Goal: Task Accomplishment & Management: Manage account settings

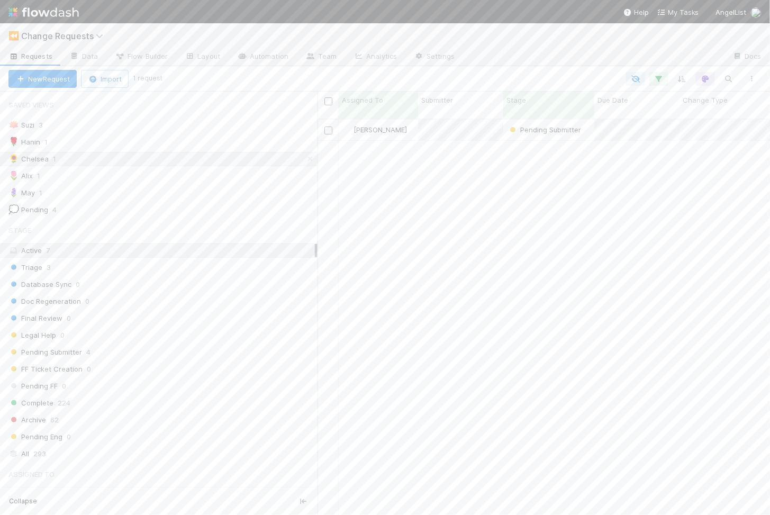
scroll to position [405, 452]
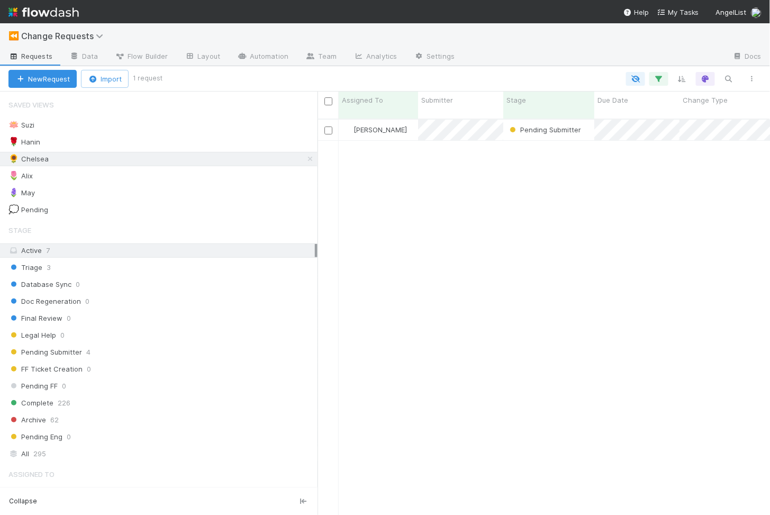
scroll to position [1, 1]
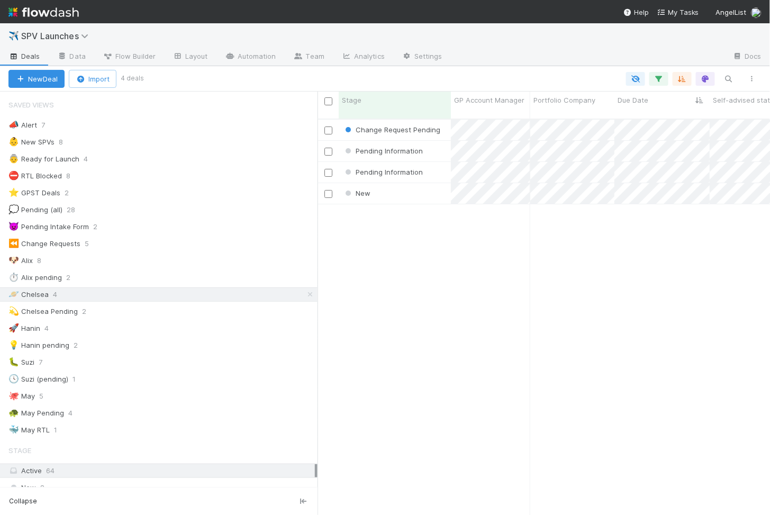
scroll to position [405, 452]
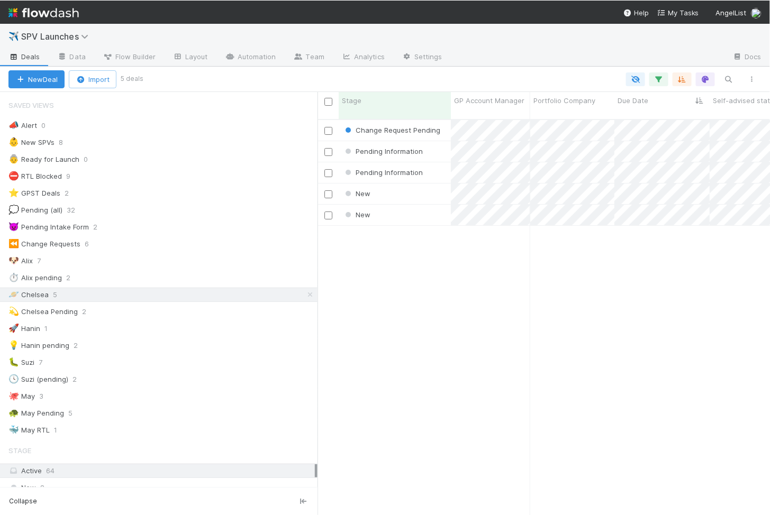
scroll to position [406, 452]
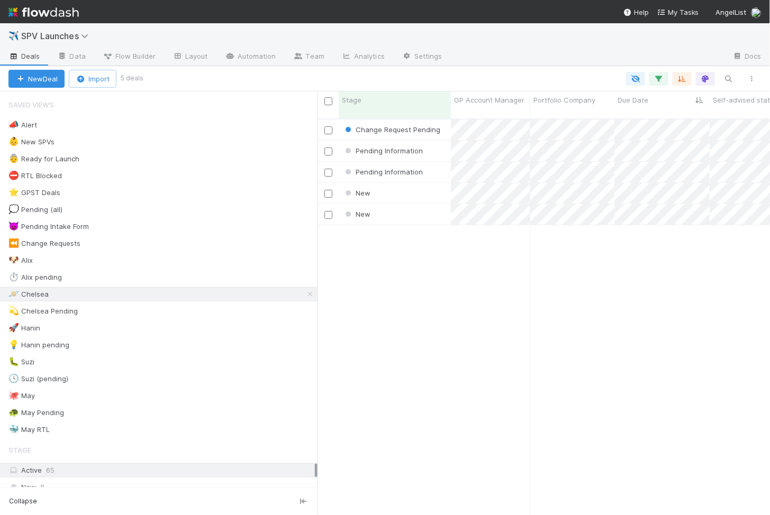
scroll to position [1, 1]
click at [406, 183] on div "New" at bounding box center [395, 193] width 112 height 21
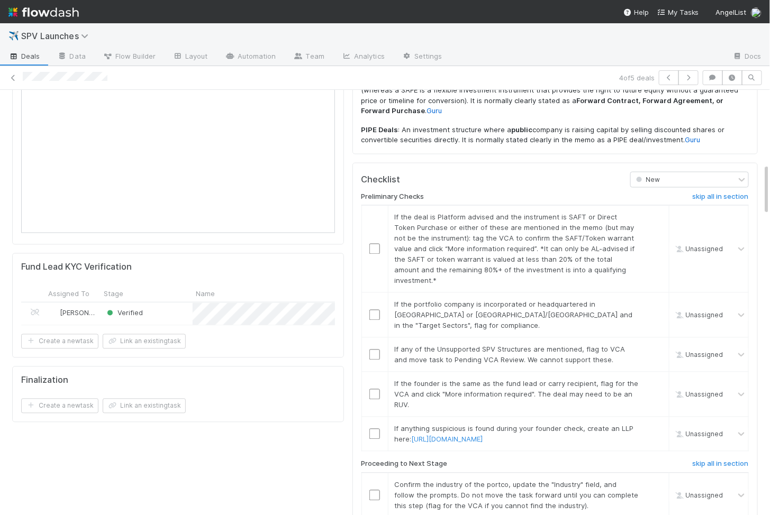
scroll to position [608, 0]
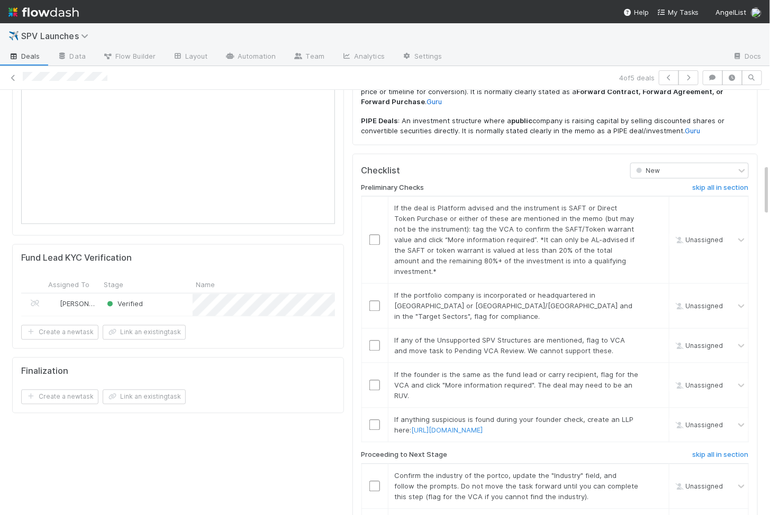
click at [374, 481] on input "checkbox" at bounding box center [374, 486] width 11 height 11
click at [374, 420] on input "checkbox" at bounding box center [374, 425] width 11 height 11
click at [374, 380] on input "checkbox" at bounding box center [374, 385] width 11 height 11
click at [375, 341] on input "checkbox" at bounding box center [374, 346] width 11 height 11
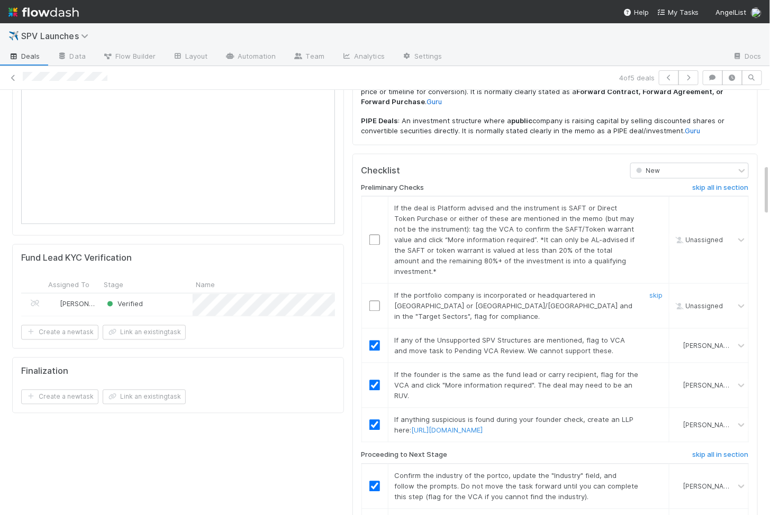
click at [375, 301] on input "checkbox" at bounding box center [374, 306] width 11 height 11
click at [374, 235] on input "checkbox" at bounding box center [374, 240] width 11 height 11
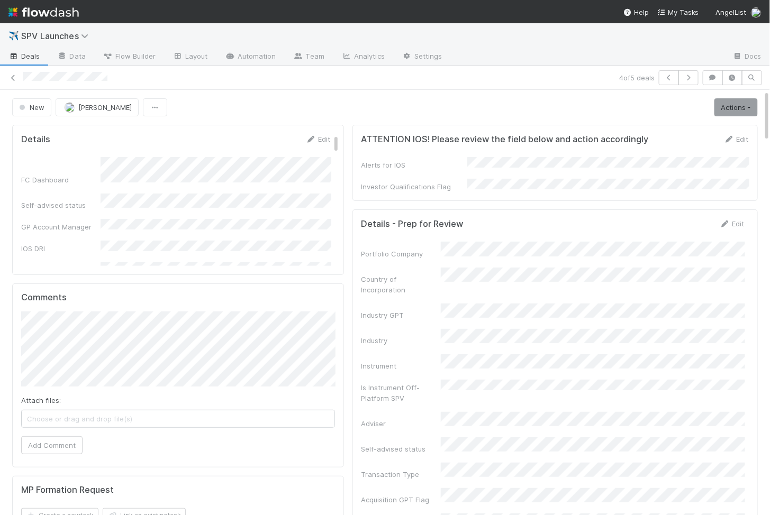
click at [737, 106] on link "Actions" at bounding box center [735, 107] width 43 height 18
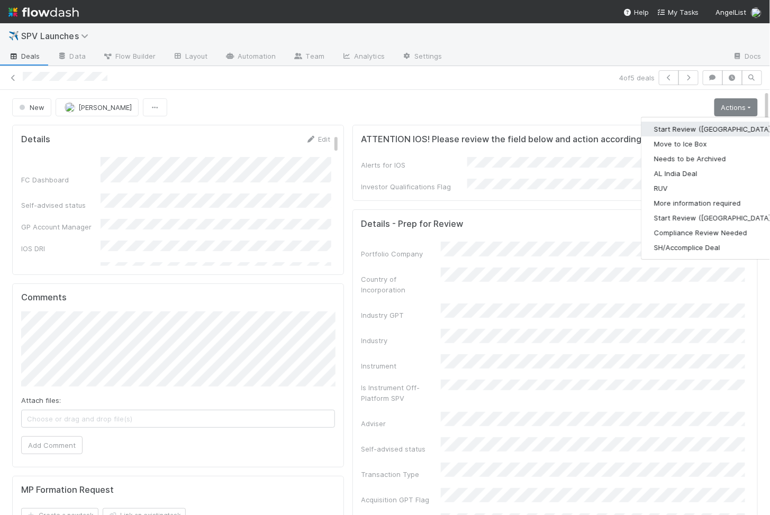
click at [674, 127] on button "Start Review (PA)" at bounding box center [713, 129] width 144 height 15
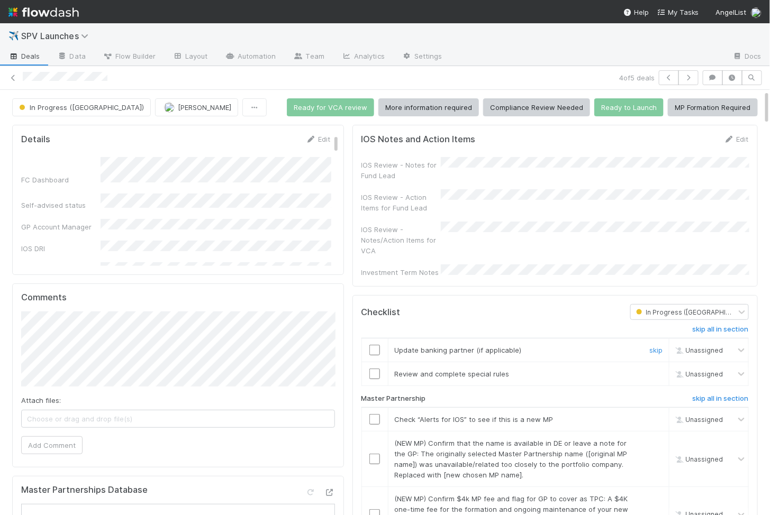
click at [374, 345] on input "checkbox" at bounding box center [374, 350] width 11 height 11
click at [374, 369] on input "checkbox" at bounding box center [374, 374] width 11 height 11
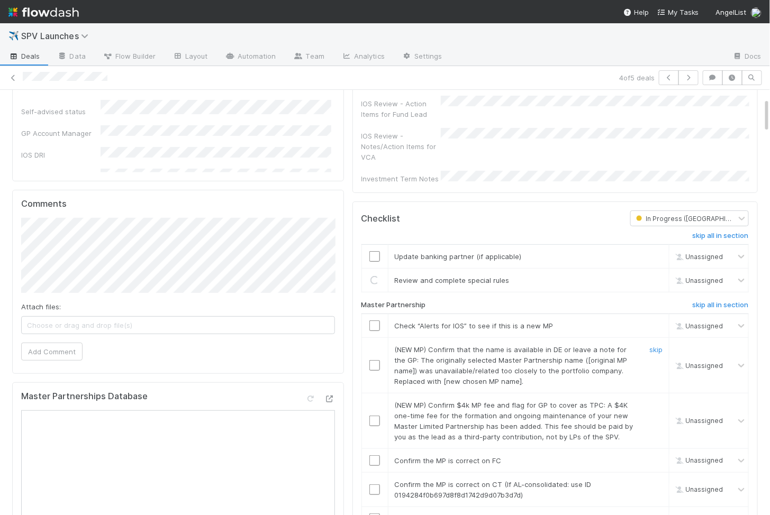
scroll to position [97, 0]
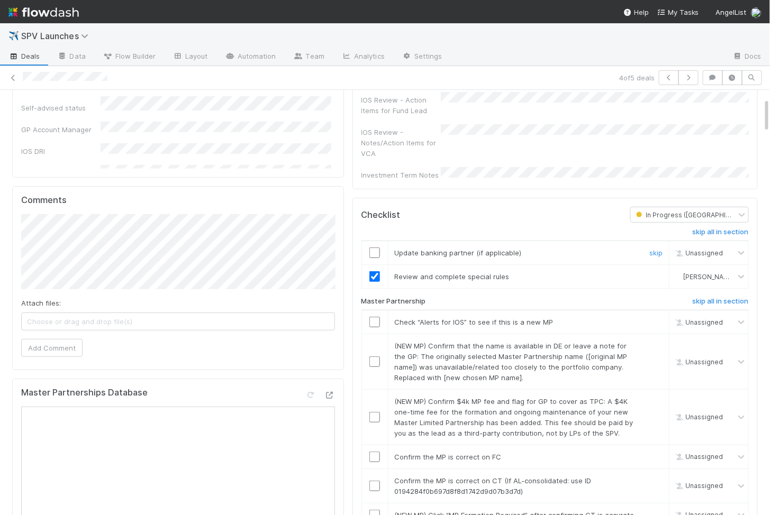
click at [372, 248] on input "checkbox" at bounding box center [374, 253] width 11 height 11
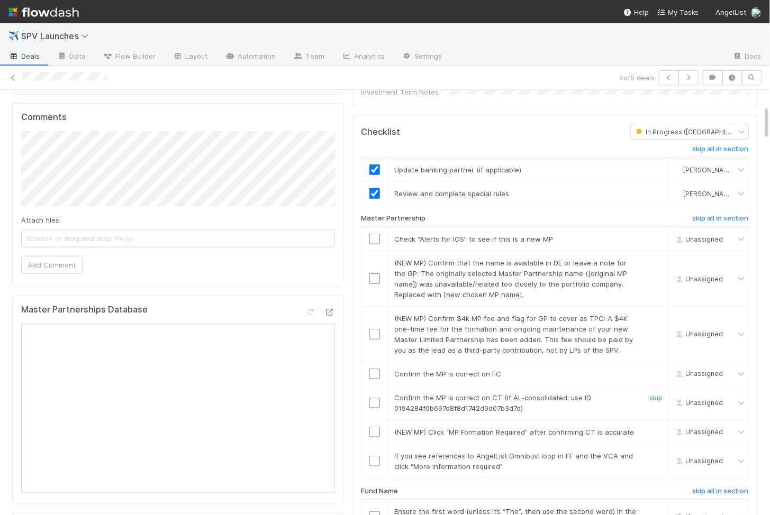
scroll to position [188, 0]
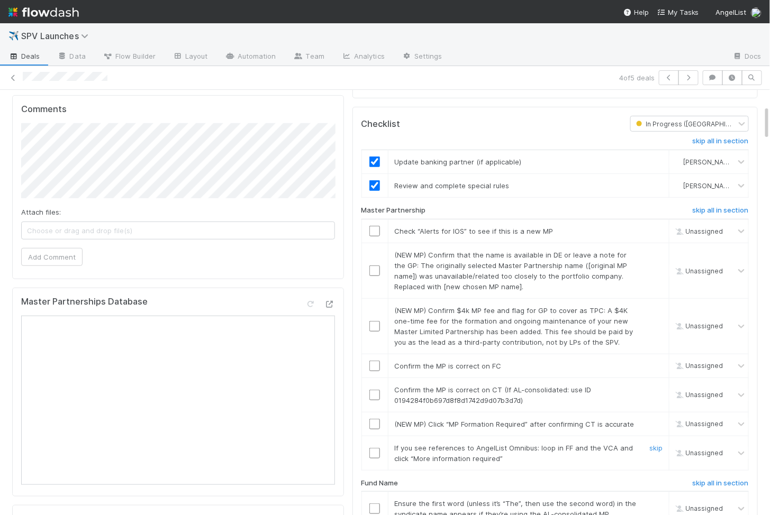
click at [373, 448] on input "checkbox" at bounding box center [374, 453] width 11 height 11
click at [374, 419] on input "checkbox" at bounding box center [374, 424] width 11 height 11
click at [377, 390] on input "checkbox" at bounding box center [374, 395] width 11 height 11
click at [377, 361] on input "checkbox" at bounding box center [374, 366] width 11 height 11
click at [375, 321] on input "checkbox" at bounding box center [374, 326] width 11 height 11
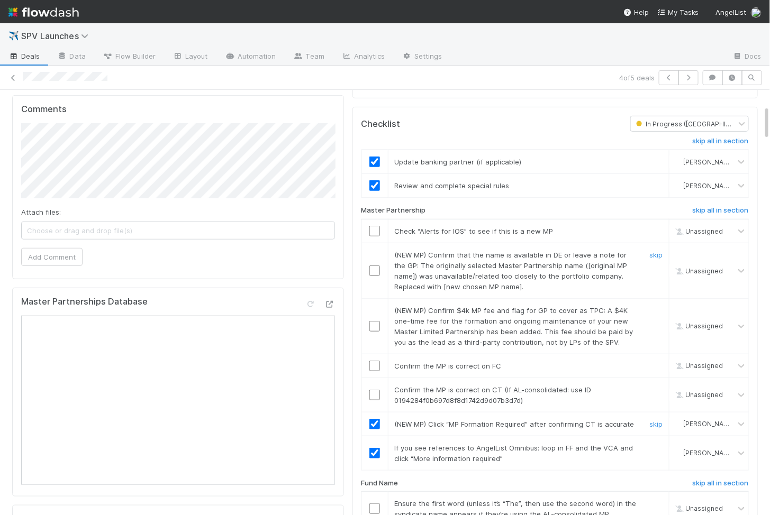
click at [374, 266] on input "checkbox" at bounding box center [374, 271] width 11 height 11
click at [374, 226] on input "checkbox" at bounding box center [374, 231] width 11 height 11
click at [375, 321] on input "checkbox" at bounding box center [374, 326] width 11 height 11
click at [376, 361] on input "checkbox" at bounding box center [374, 366] width 11 height 11
click at [376, 390] on input "checkbox" at bounding box center [374, 395] width 11 height 11
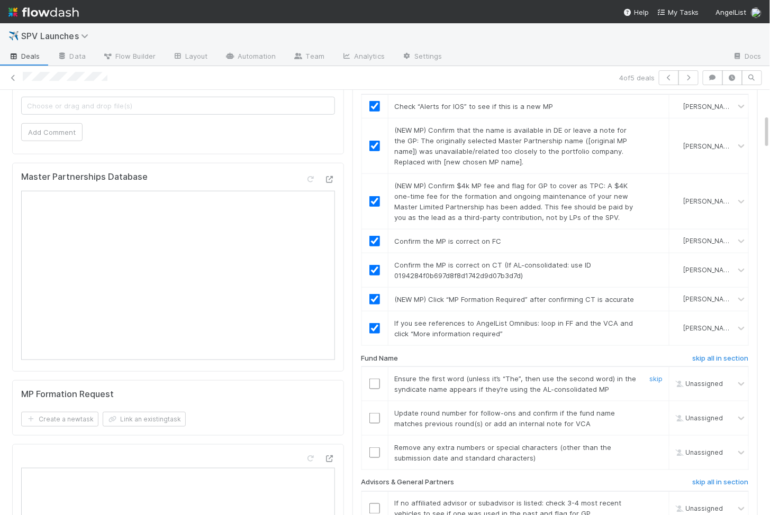
scroll to position [316, 0]
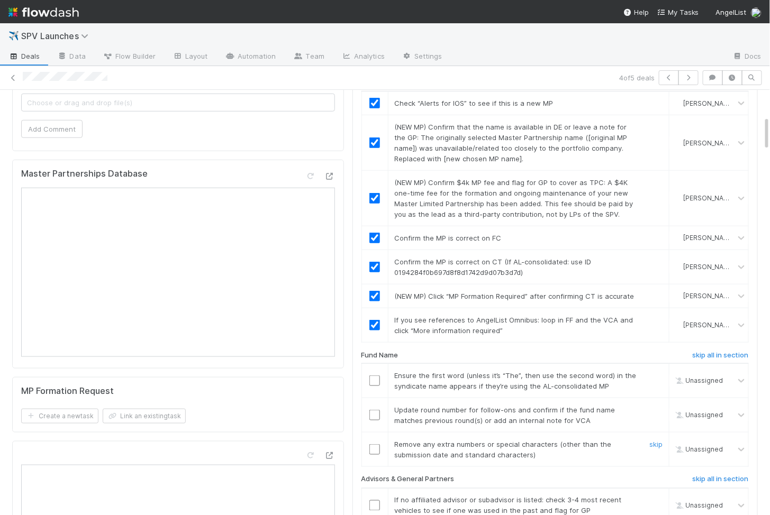
click at [374, 444] on input "checkbox" at bounding box center [374, 449] width 11 height 11
click at [376, 410] on input "checkbox" at bounding box center [374, 415] width 11 height 11
click at [374, 376] on input "checkbox" at bounding box center [374, 381] width 11 height 11
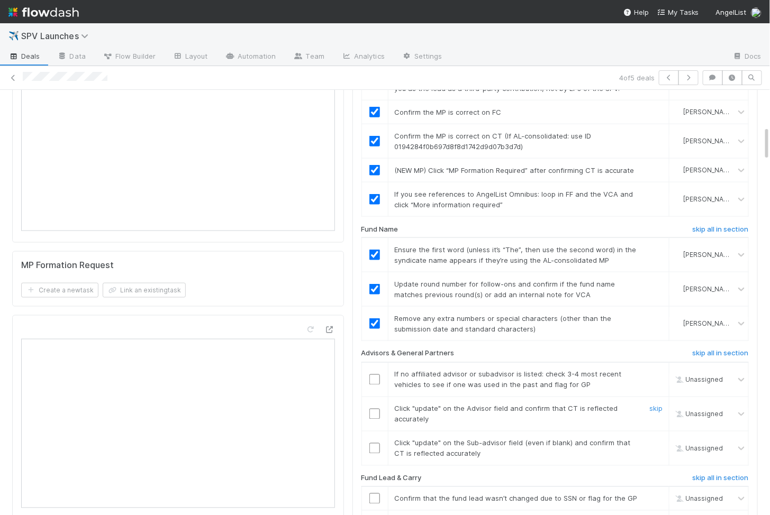
scroll to position [445, 0]
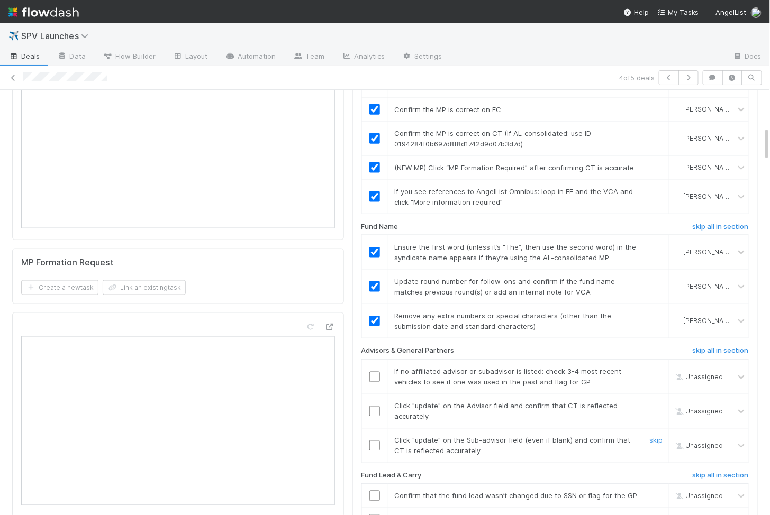
click at [376, 441] on input "checkbox" at bounding box center [374, 446] width 11 height 11
click at [376, 406] on input "checkbox" at bounding box center [374, 411] width 11 height 11
click at [374, 372] on input "checkbox" at bounding box center [374, 377] width 11 height 11
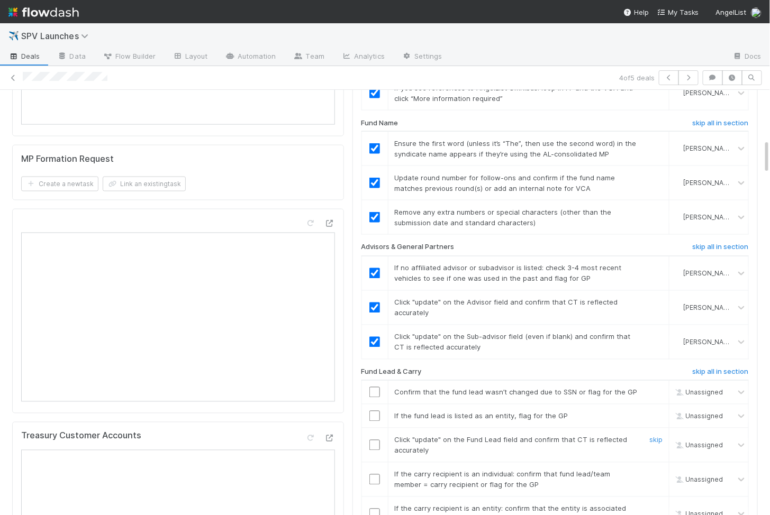
scroll to position [599, 0]
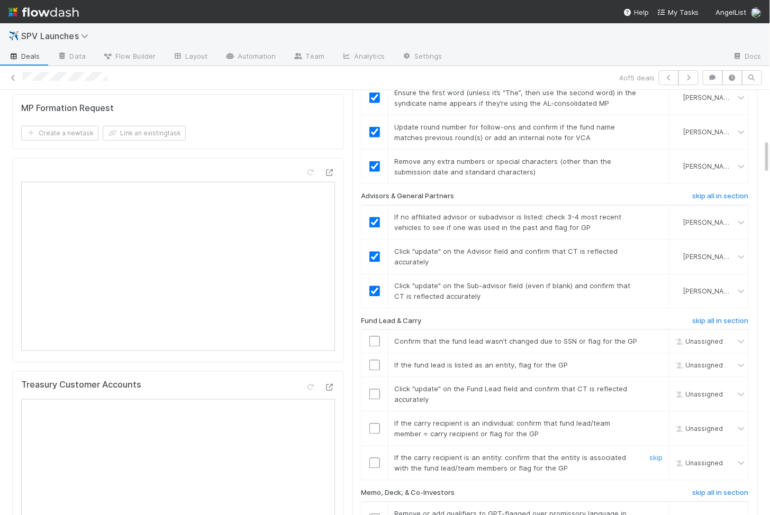
click at [371, 458] on input "checkbox" at bounding box center [374, 463] width 11 height 11
click at [373, 424] on input "checkbox" at bounding box center [374, 429] width 11 height 11
click at [374, 389] on input "checkbox" at bounding box center [374, 394] width 11 height 11
click at [373, 360] on input "checkbox" at bounding box center [374, 365] width 11 height 11
click at [372, 337] on input "checkbox" at bounding box center [374, 342] width 11 height 11
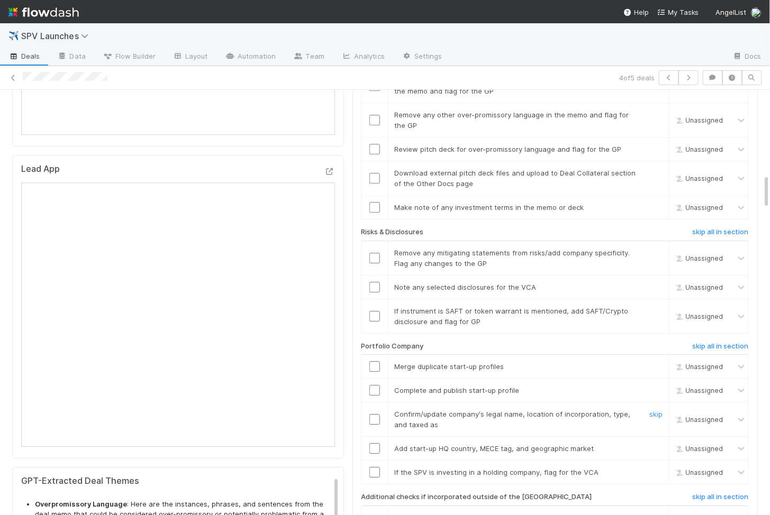
checkbox input "true"
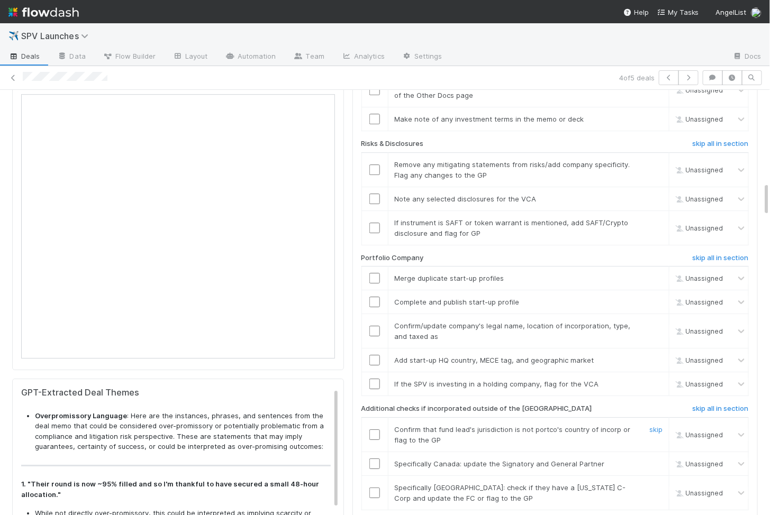
scroll to position [1135, 0]
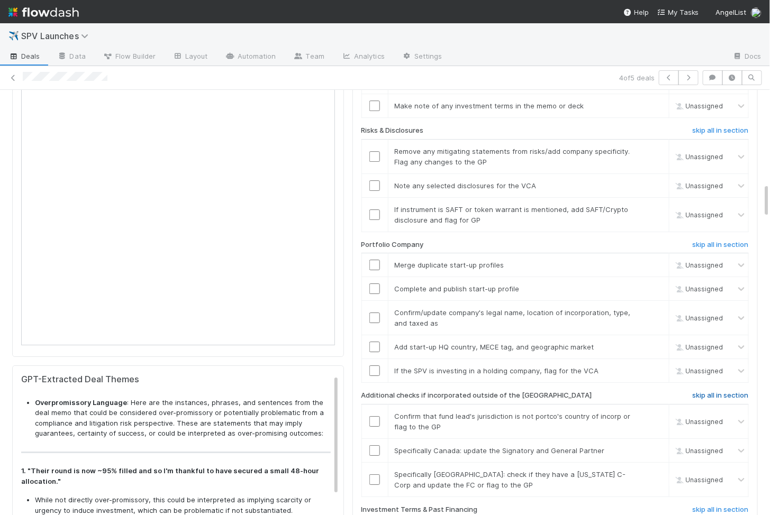
click at [745, 392] on h6 "skip all in section" at bounding box center [721, 396] width 56 height 8
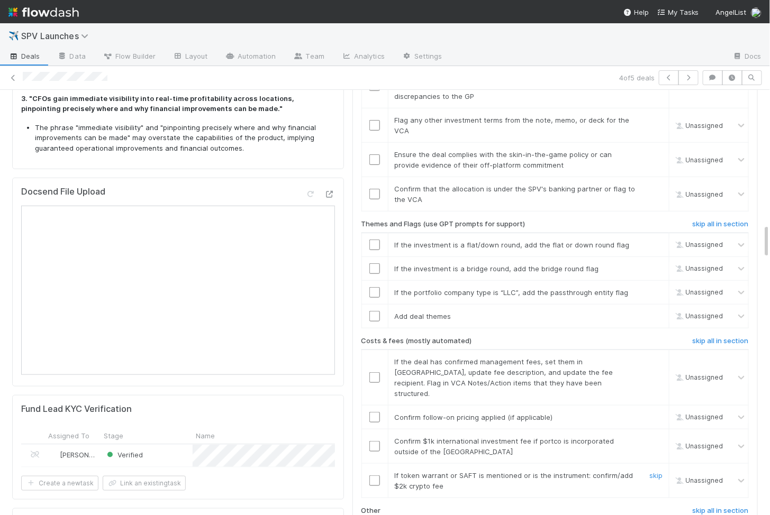
scroll to position [1655, 0]
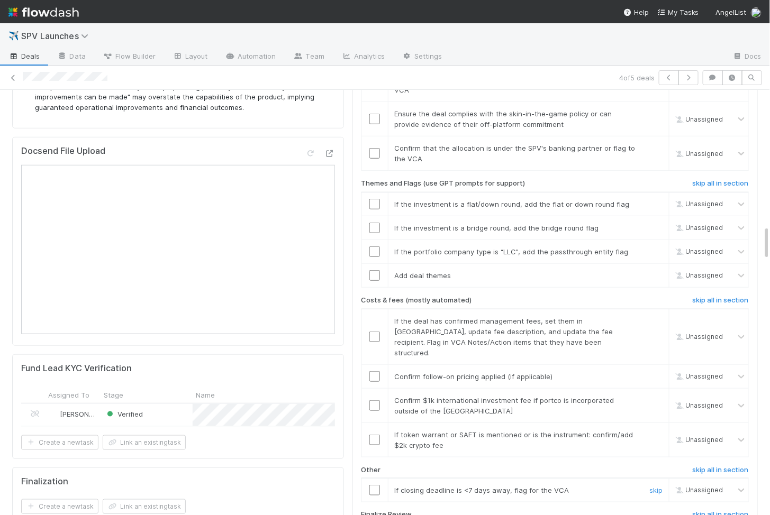
click at [376, 485] on input "checkbox" at bounding box center [374, 490] width 11 height 11
click at [377, 423] on td at bounding box center [374, 440] width 26 height 34
click at [377, 435] on input "checkbox" at bounding box center [374, 440] width 11 height 11
click at [376, 401] on input "checkbox" at bounding box center [374, 406] width 11 height 11
click at [373, 371] on input "checkbox" at bounding box center [374, 376] width 11 height 11
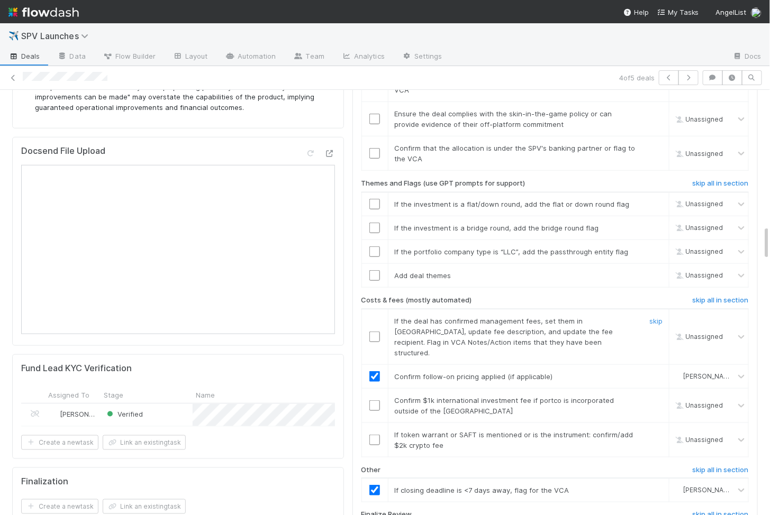
click at [372, 332] on input "checkbox" at bounding box center [374, 337] width 11 height 11
click at [373, 401] on input "checkbox" at bounding box center [374, 406] width 11 height 11
click at [373, 435] on input "checkbox" at bounding box center [374, 440] width 11 height 11
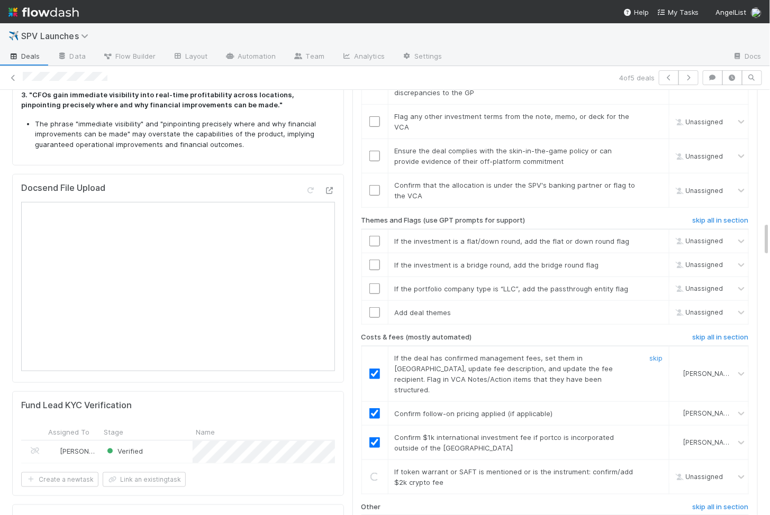
scroll to position [1603, 0]
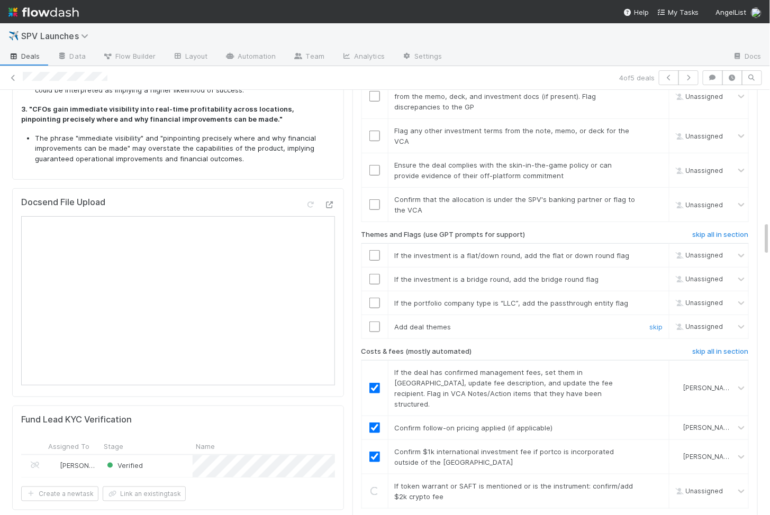
click at [374, 322] on input "checkbox" at bounding box center [374, 327] width 11 height 11
click at [373, 291] on td at bounding box center [374, 303] width 26 height 24
click at [373, 274] on input "checkbox" at bounding box center [374, 279] width 11 height 11
click at [376, 250] on input "checkbox" at bounding box center [374, 255] width 11 height 11
click at [376, 298] on input "checkbox" at bounding box center [374, 303] width 11 height 11
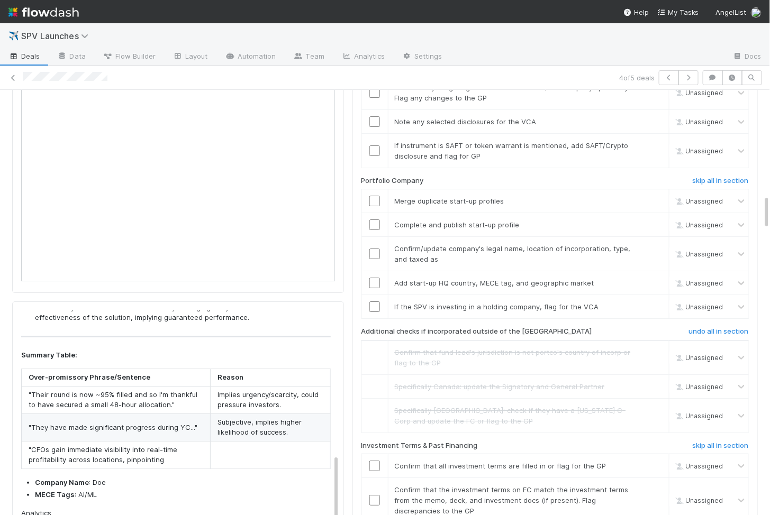
scroll to position [1197, 0]
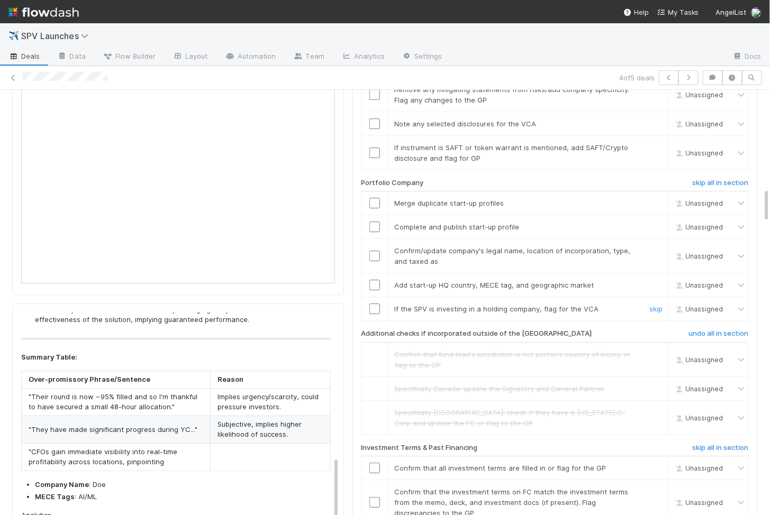
click at [374, 304] on input "checkbox" at bounding box center [374, 309] width 11 height 11
click at [374, 274] on td at bounding box center [374, 286] width 26 height 24
click at [374, 280] on input "checkbox" at bounding box center [374, 285] width 11 height 11
click at [375, 251] on input "checkbox" at bounding box center [374, 256] width 11 height 11
click at [375, 222] on input "checkbox" at bounding box center [374, 227] width 11 height 11
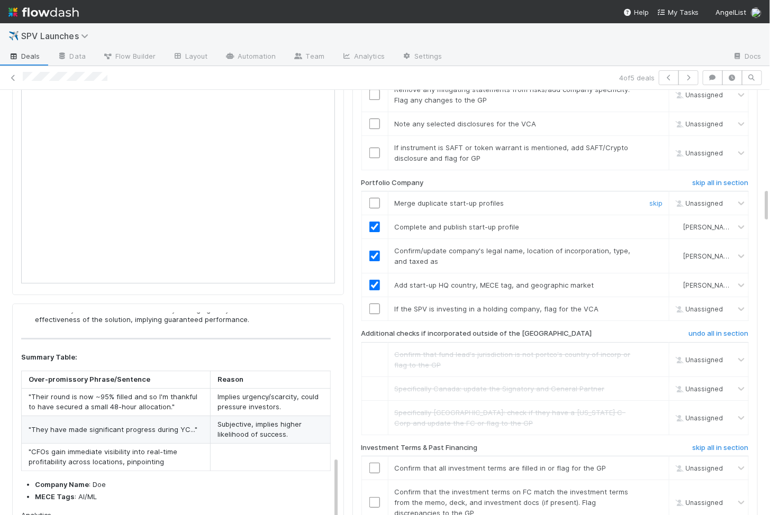
click at [377, 198] on input "checkbox" at bounding box center [374, 203] width 11 height 11
click at [373, 304] on input "checkbox" at bounding box center [374, 309] width 11 height 11
checkbox input "true"
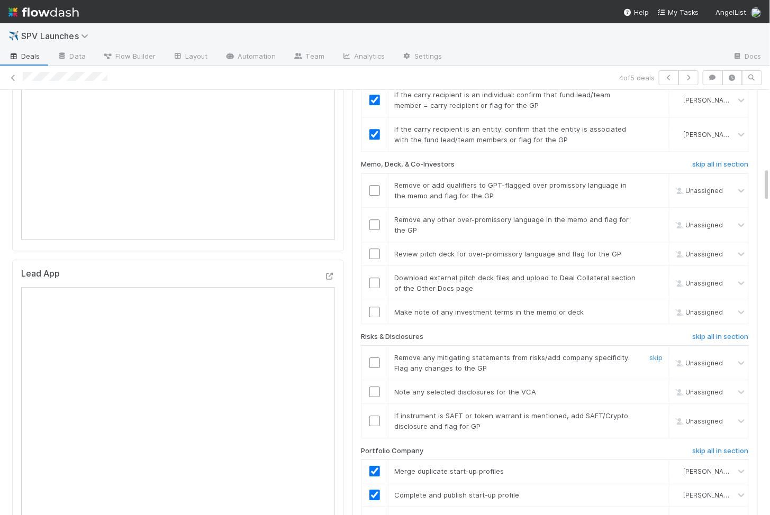
scroll to position [929, 0]
click at [375, 415] on input "checkbox" at bounding box center [374, 420] width 11 height 11
click at [375, 386] on input "checkbox" at bounding box center [374, 391] width 11 height 11
click at [374, 357] on input "checkbox" at bounding box center [374, 362] width 11 height 11
click at [374, 277] on input "checkbox" at bounding box center [374, 282] width 11 height 11
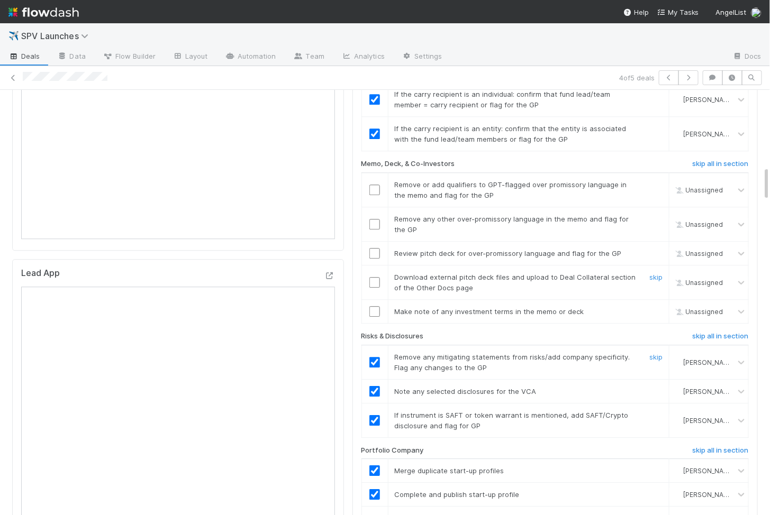
click at [374, 277] on input "checkbox" at bounding box center [374, 282] width 11 height 11
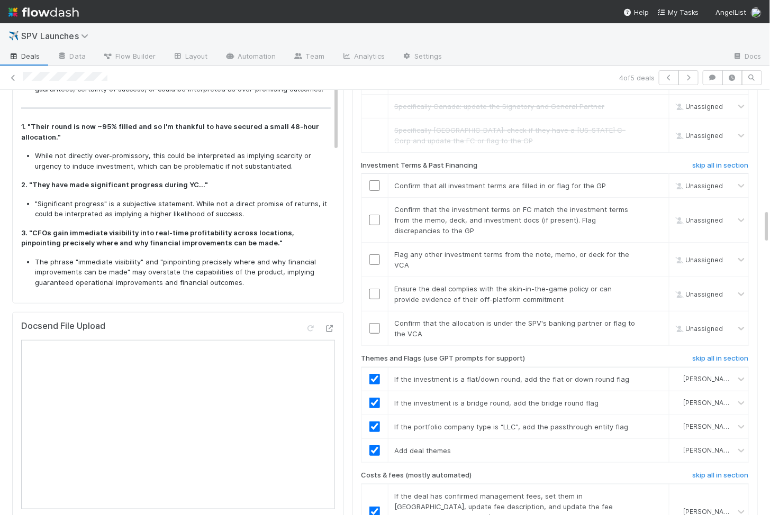
scroll to position [1456, 0]
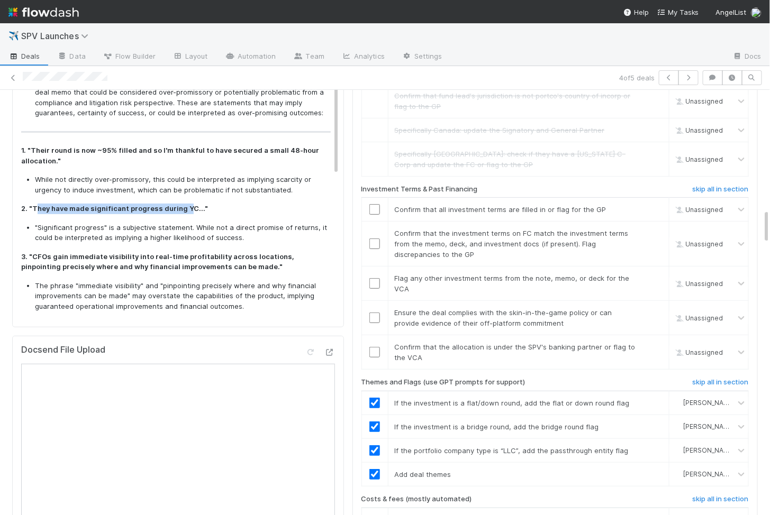
drag, startPoint x: 34, startPoint y: 204, endPoint x: 185, endPoint y: 203, distance: 150.3
click at [185, 204] on strong "2. "They have made significant progress during YC..."" at bounding box center [114, 208] width 187 height 8
copy strong "hey have made significant progress during Y"
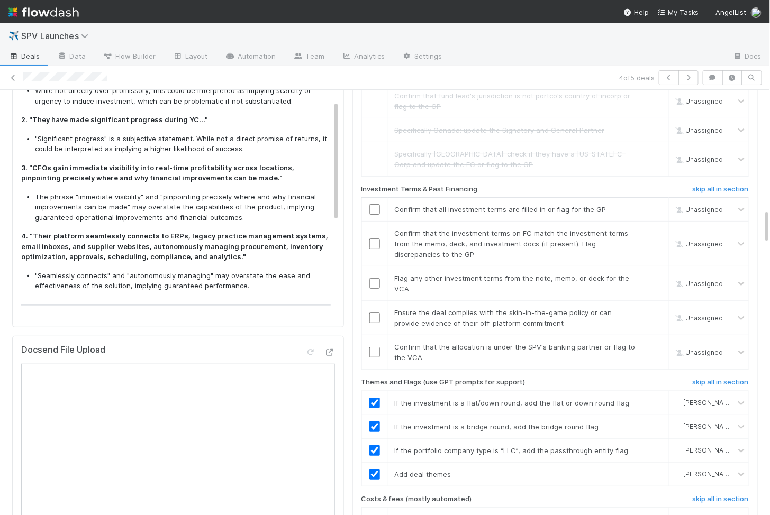
scroll to position [102, 0]
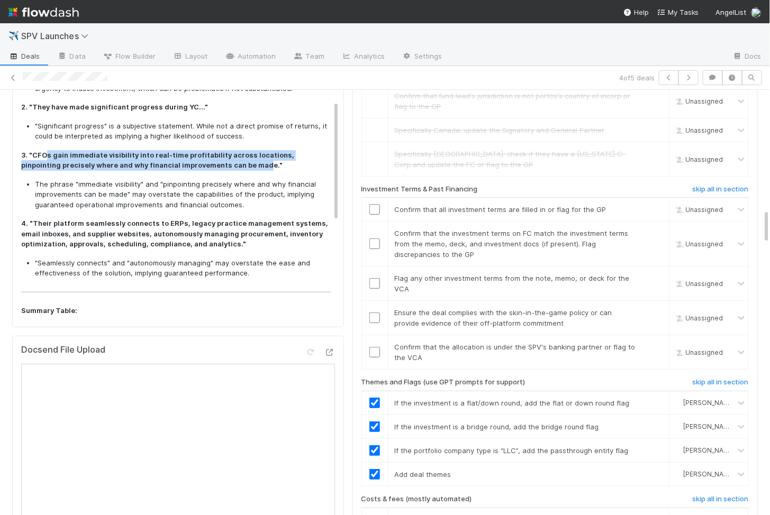
drag, startPoint x: 44, startPoint y: 149, endPoint x: 222, endPoint y: 159, distance: 177.6
click at [222, 159] on strong "3. "CFOs gain immediate visibility into real-time profitability across location…" at bounding box center [157, 160] width 273 height 19
copy strong "s gain immediate visibility into real-time profitability across locations, pinp…"
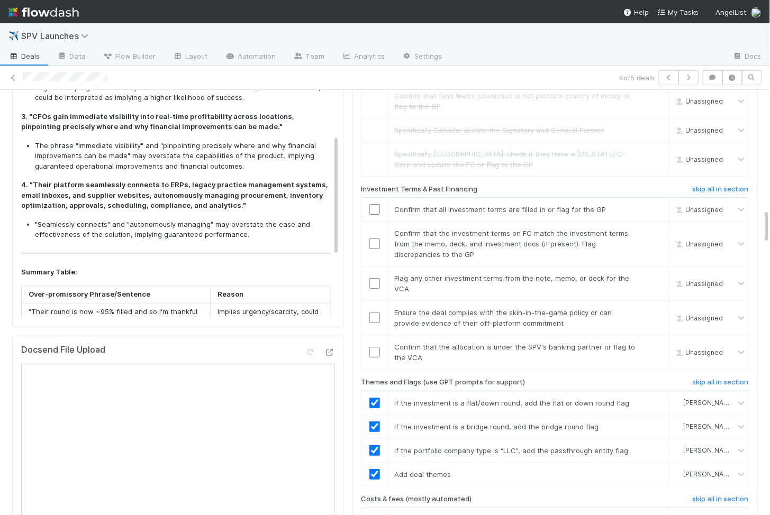
scroll to position [196, 0]
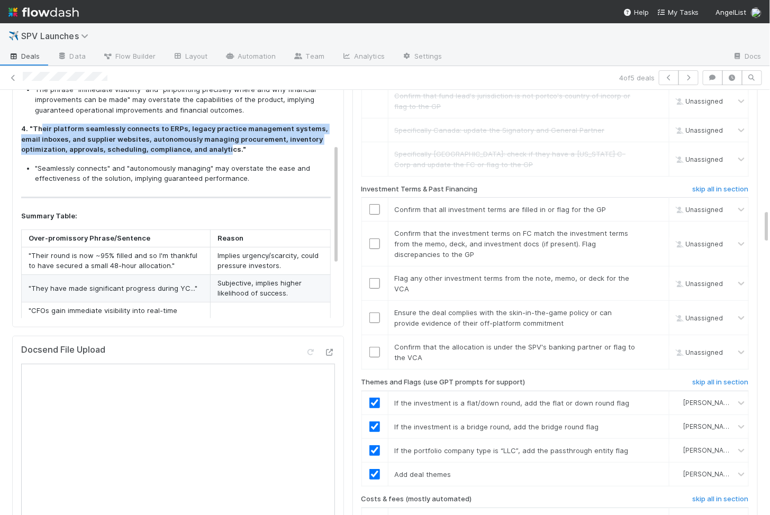
drag, startPoint x: 39, startPoint y: 122, endPoint x: 222, endPoint y: 142, distance: 184.6
click at [222, 142] on strong "4. "Their platform seamlessly connects to ERPs, legacy practice management syst…" at bounding box center [174, 138] width 307 height 29
copy strong "eir platform seamlessly connects to ERPs, legacy practice management systems, e…"
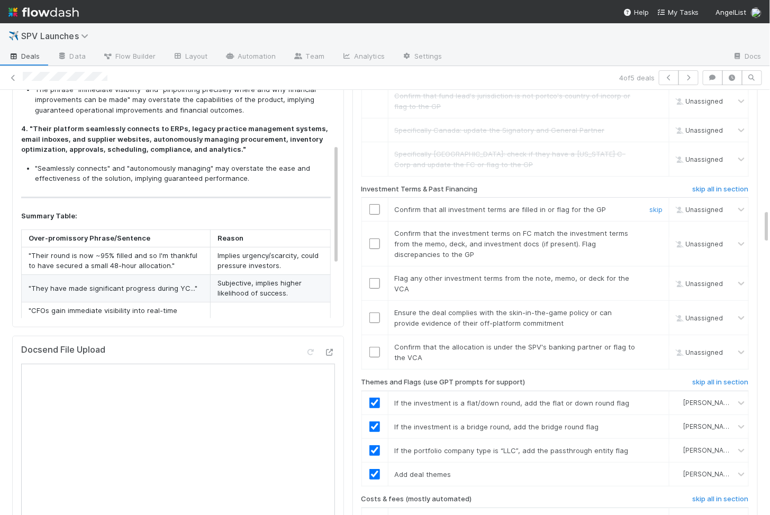
click at [376, 204] on input "checkbox" at bounding box center [374, 209] width 11 height 11
click at [376, 239] on input "checkbox" at bounding box center [374, 244] width 11 height 11
click at [372, 278] on input "checkbox" at bounding box center [374, 283] width 11 height 11
click at [372, 313] on input "checkbox" at bounding box center [374, 318] width 11 height 11
click at [372, 347] on input "checkbox" at bounding box center [374, 352] width 11 height 11
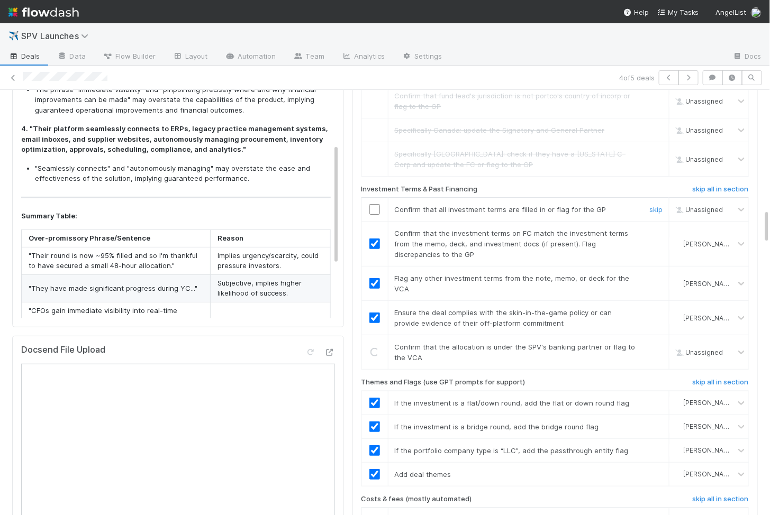
click at [371, 204] on input "checkbox" at bounding box center [374, 209] width 11 height 11
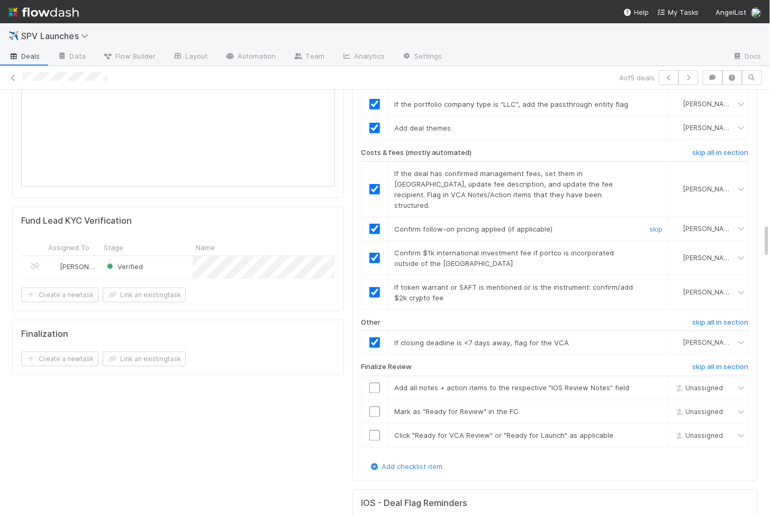
scroll to position [1843, 0]
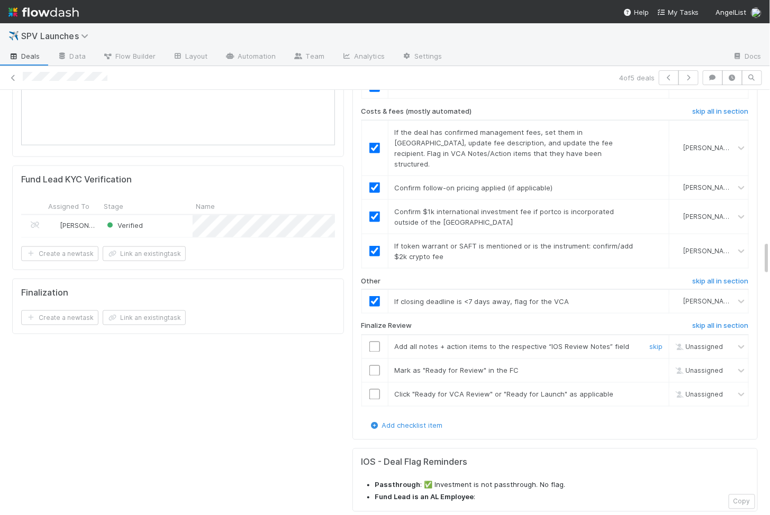
click at [373, 342] on input "checkbox" at bounding box center [374, 347] width 11 height 11
click at [373, 366] on input "checkbox" at bounding box center [374, 371] width 11 height 11
click at [375, 389] on input "checkbox" at bounding box center [374, 394] width 11 height 11
click at [375, 366] on input "checkbox" at bounding box center [374, 371] width 11 height 11
click at [375, 342] on input "checkbox" at bounding box center [374, 347] width 11 height 11
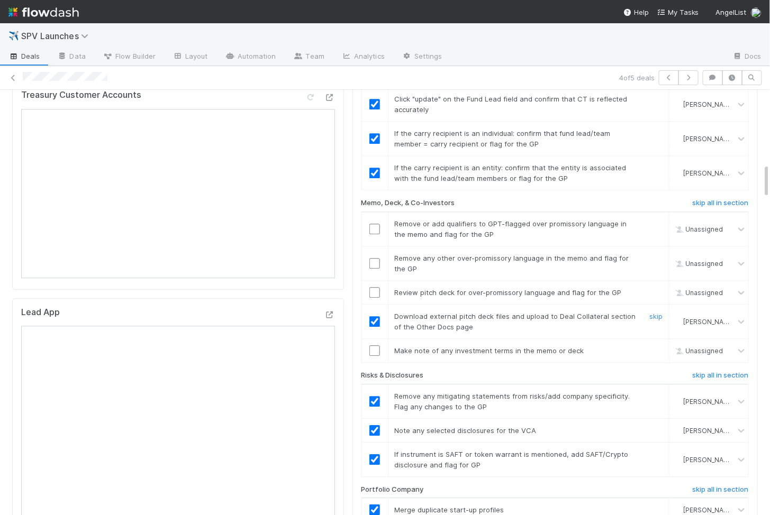
scroll to position [888, 0]
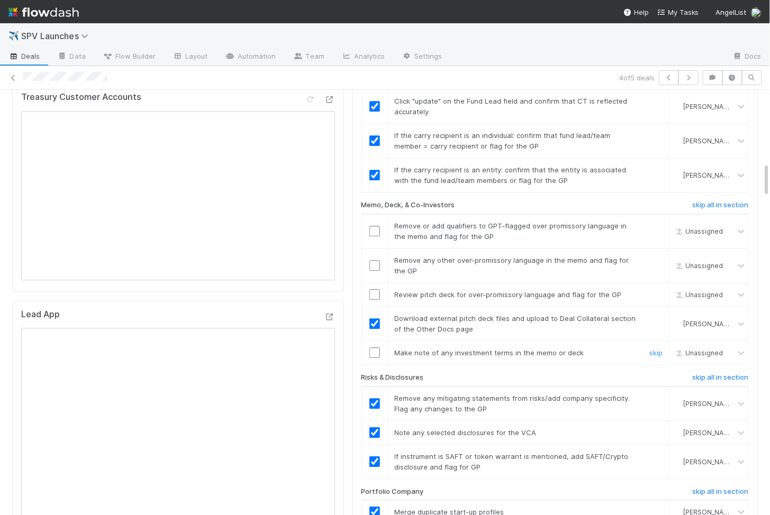
click at [375, 348] on input "checkbox" at bounding box center [374, 353] width 11 height 11
click at [372, 289] on input "checkbox" at bounding box center [374, 294] width 11 height 11
click at [373, 260] on input "checkbox" at bounding box center [374, 265] width 11 height 11
click at [374, 214] on td at bounding box center [374, 231] width 26 height 34
click at [374, 226] on input "checkbox" at bounding box center [374, 231] width 11 height 11
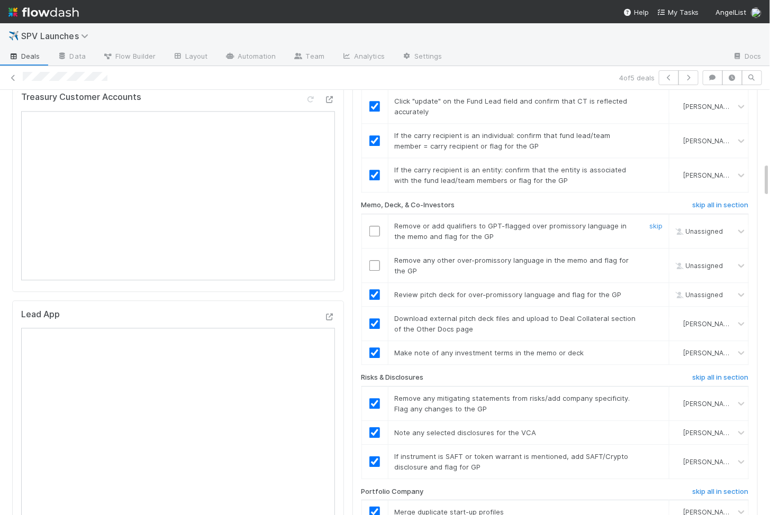
checkbox input "true"
click at [374, 249] on td at bounding box center [374, 266] width 26 height 34
click at [374, 260] on input "checkbox" at bounding box center [374, 265] width 11 height 11
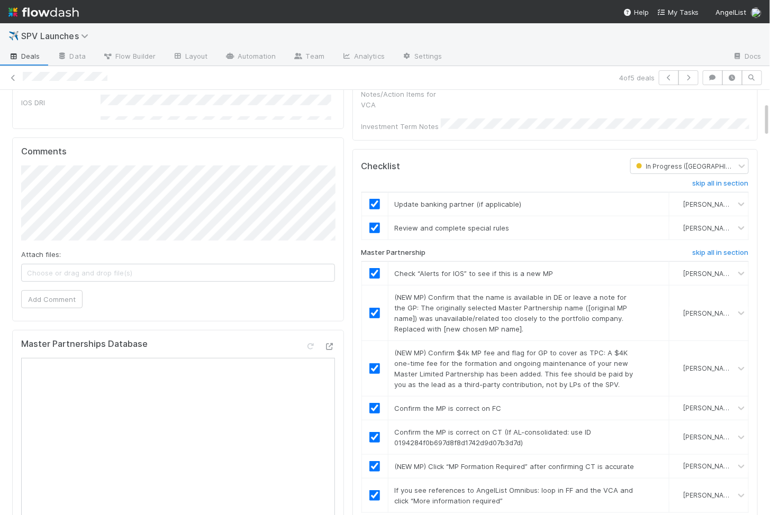
scroll to position [0, 0]
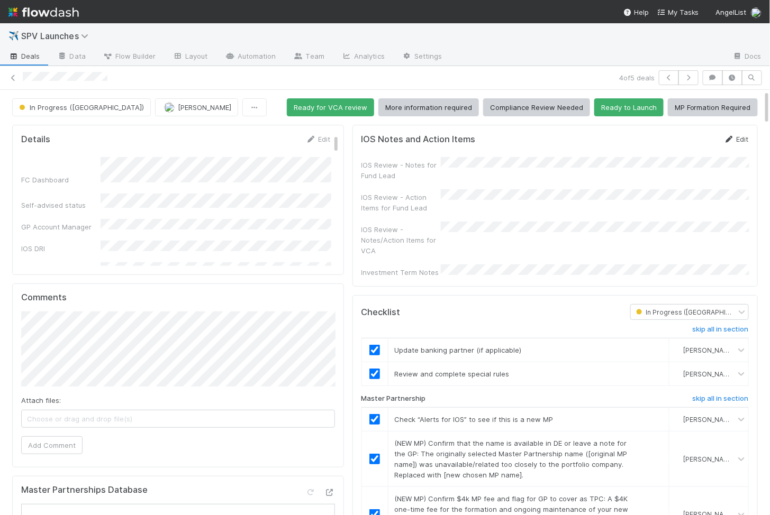
click at [738, 137] on link "Edit" at bounding box center [736, 139] width 25 height 8
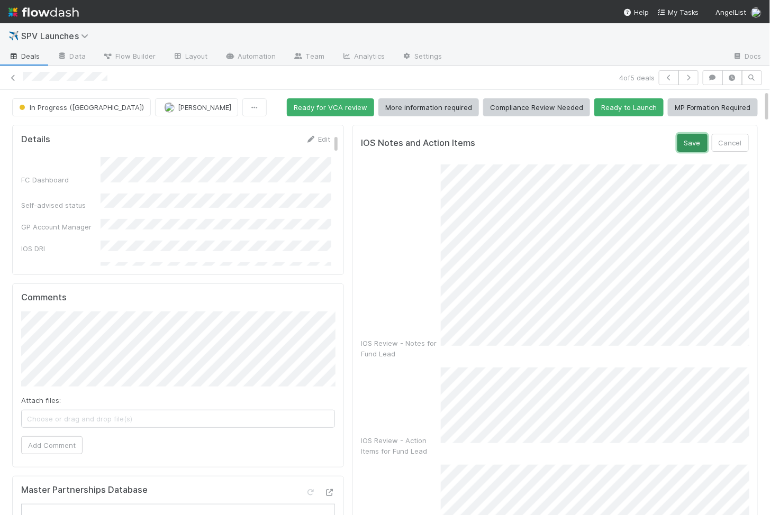
click at [689, 138] on button "Save" at bounding box center [692, 143] width 30 height 18
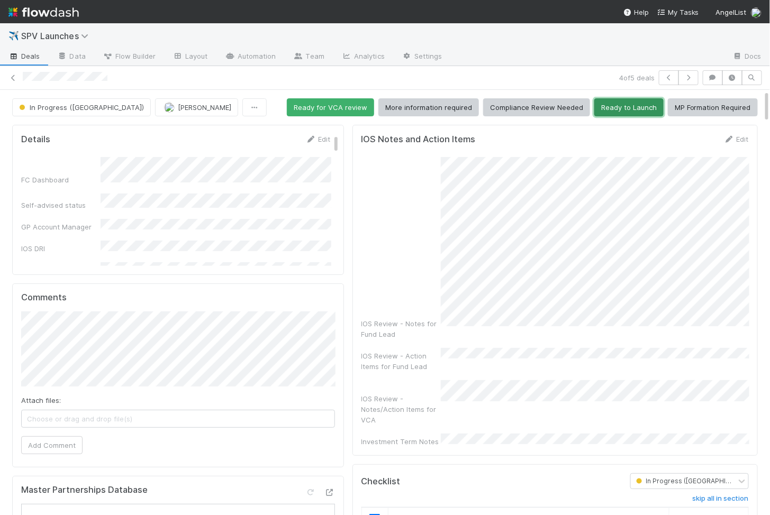
click at [616, 110] on button "Ready to Launch" at bounding box center [628, 107] width 69 height 18
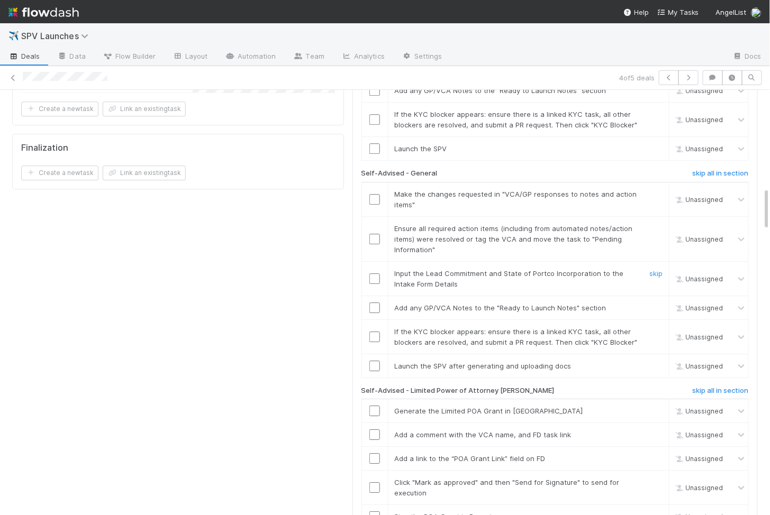
scroll to position [1088, 0]
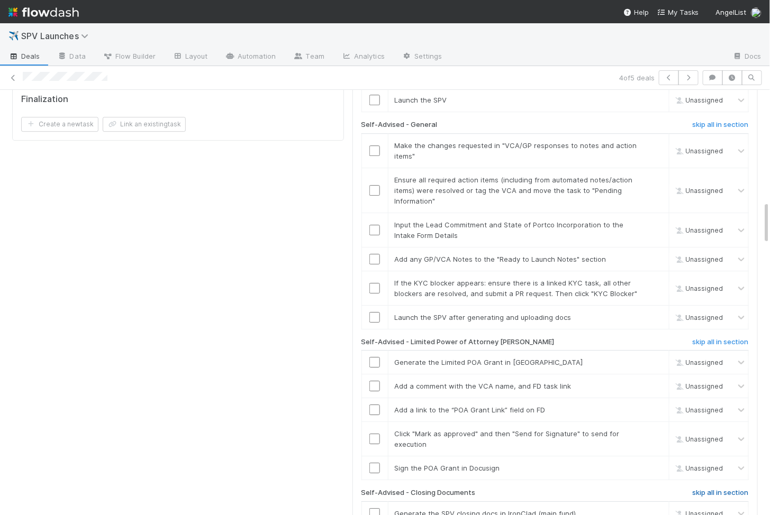
click at [713, 489] on h6 "skip all in section" at bounding box center [721, 493] width 56 height 8
click at [708, 338] on h6 "skip all in section" at bounding box center [721, 342] width 56 height 8
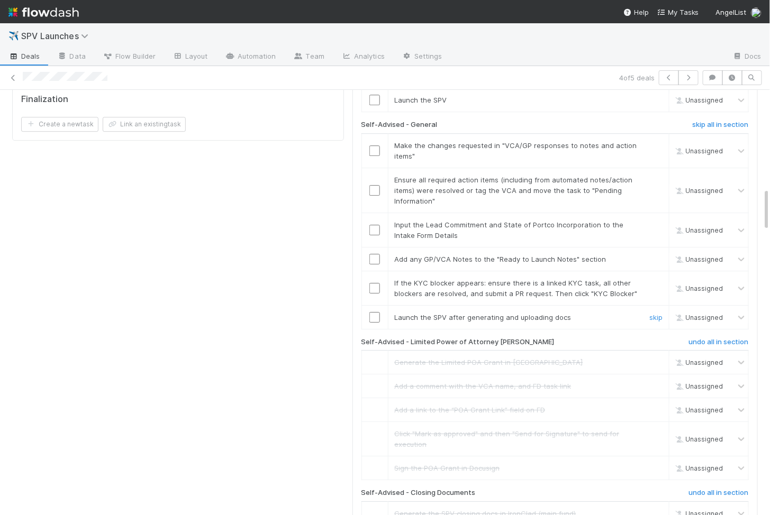
scroll to position [953, 0]
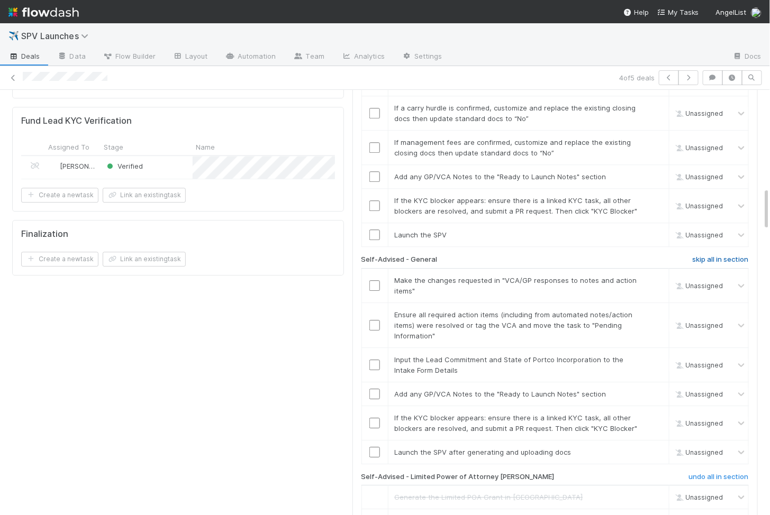
click at [710, 256] on h6 "skip all in section" at bounding box center [721, 260] width 56 height 8
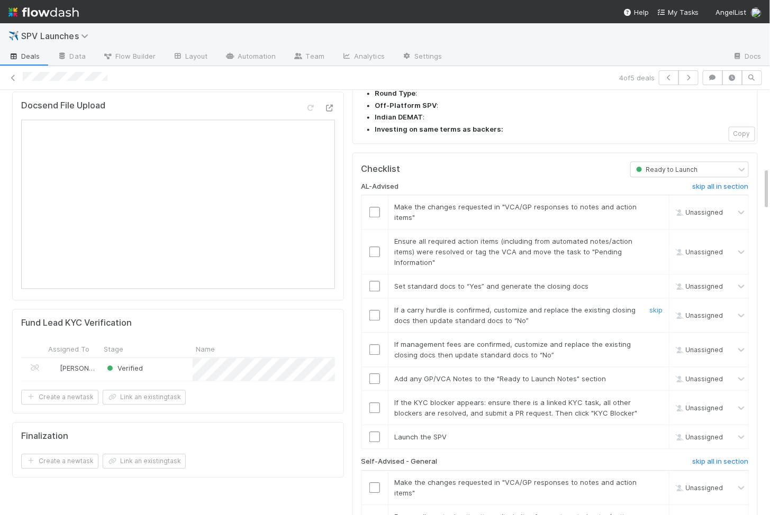
scroll to position [749, 0]
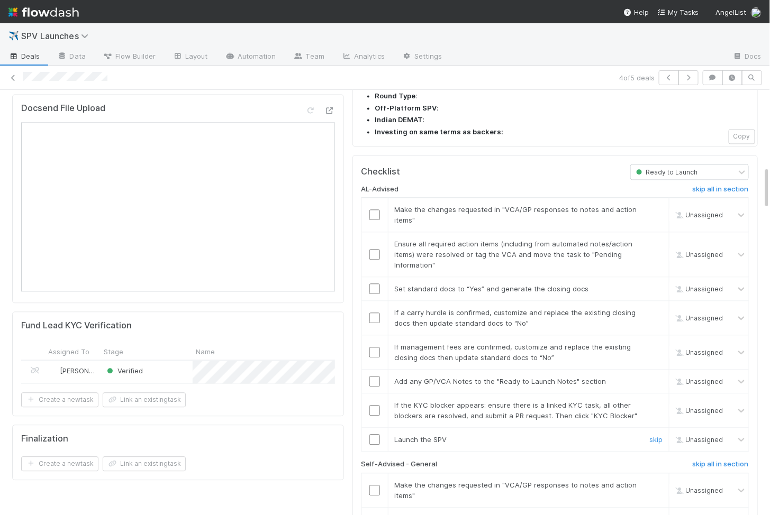
click at [378, 434] on input "checkbox" at bounding box center [374, 439] width 11 height 11
click at [376, 405] on input "checkbox" at bounding box center [374, 410] width 11 height 11
click at [376, 376] on input "checkbox" at bounding box center [374, 381] width 11 height 11
click at [376, 347] on input "checkbox" at bounding box center [374, 352] width 11 height 11
click at [375, 313] on input "checkbox" at bounding box center [374, 318] width 11 height 11
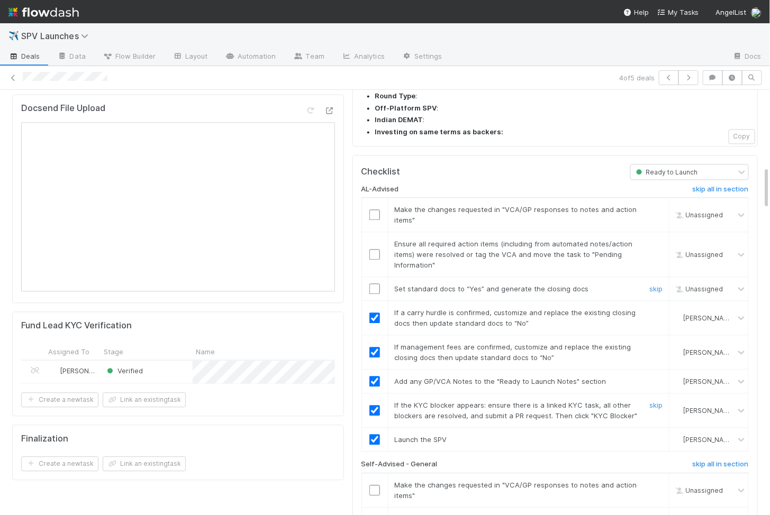
click at [373, 232] on td at bounding box center [374, 254] width 26 height 45
click at [373, 284] on input "checkbox" at bounding box center [374, 289] width 11 height 11
click at [373, 249] on input "checkbox" at bounding box center [374, 254] width 11 height 11
click at [373, 210] on input "checkbox" at bounding box center [374, 215] width 11 height 11
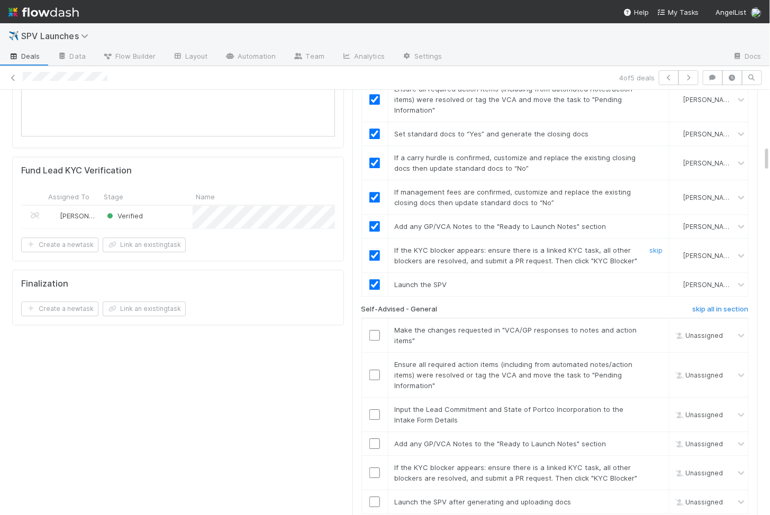
scroll to position [888, 0]
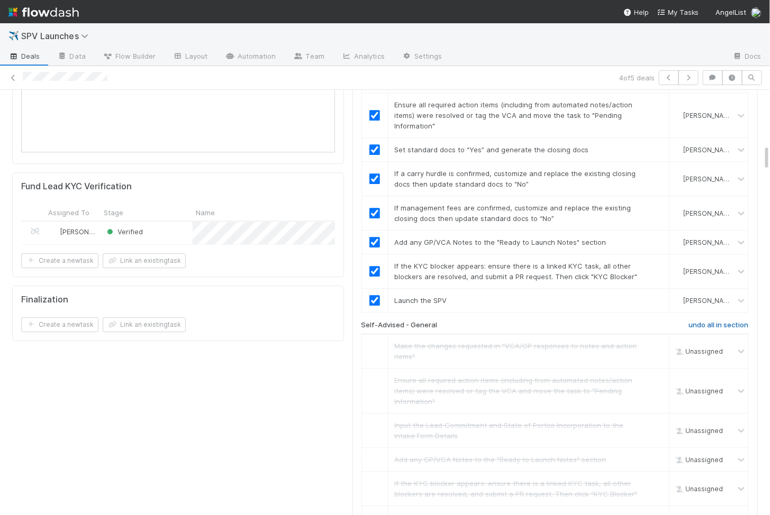
click at [727, 321] on h6 "undo all in section" at bounding box center [719, 325] width 60 height 8
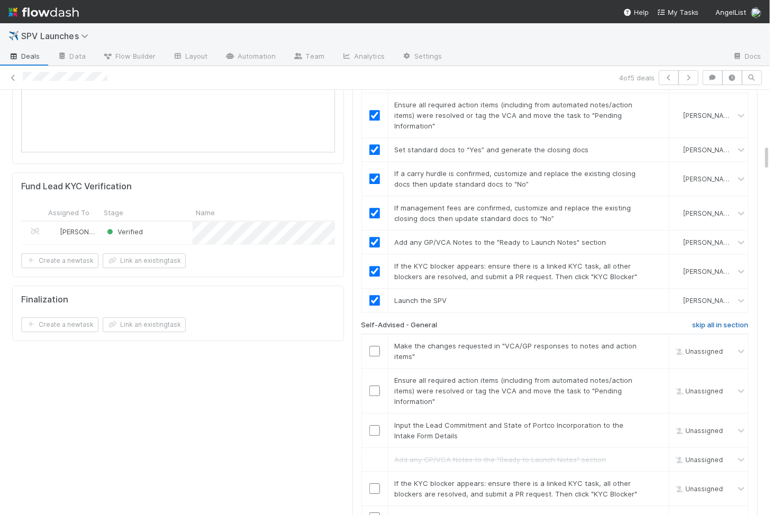
click at [727, 321] on h6 "skip all in section" at bounding box center [721, 325] width 56 height 8
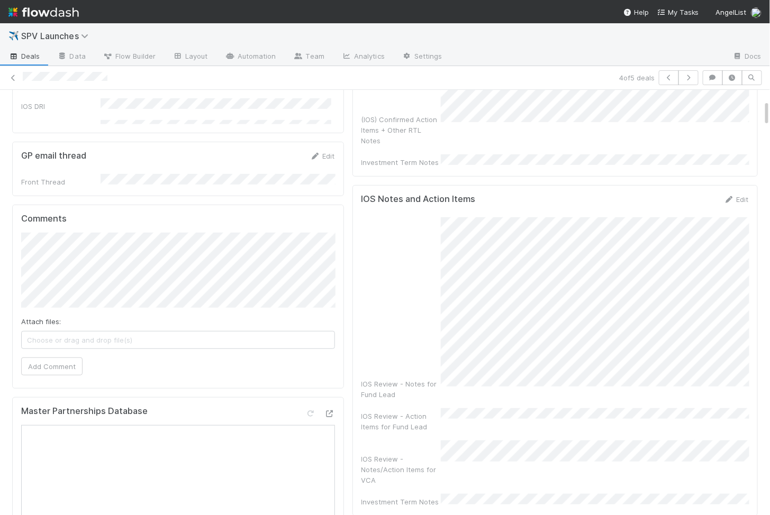
scroll to position [0, 0]
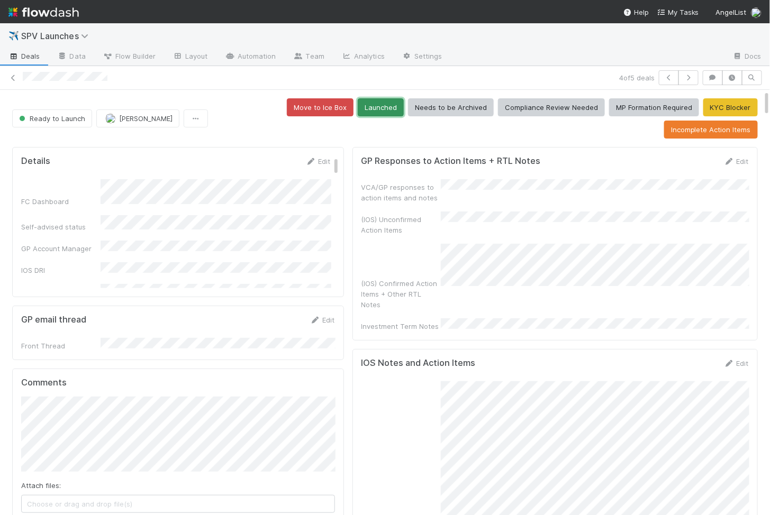
click at [378, 104] on button "Launched" at bounding box center [381, 107] width 46 height 18
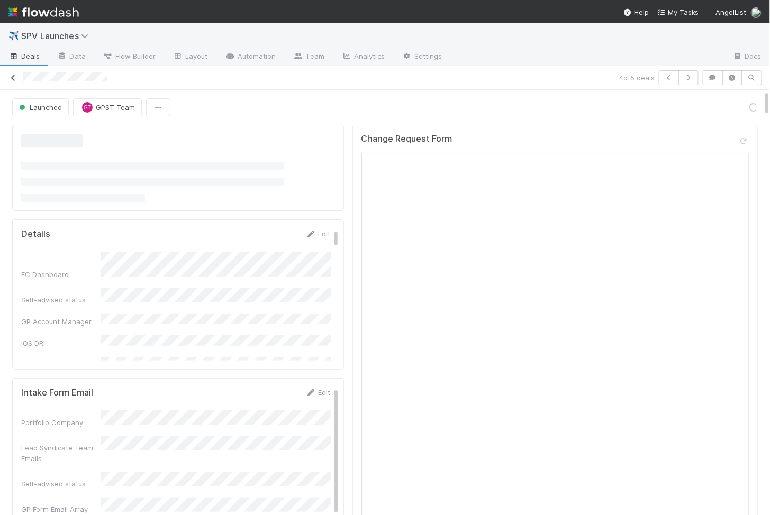
click at [14, 75] on icon at bounding box center [13, 78] width 11 height 7
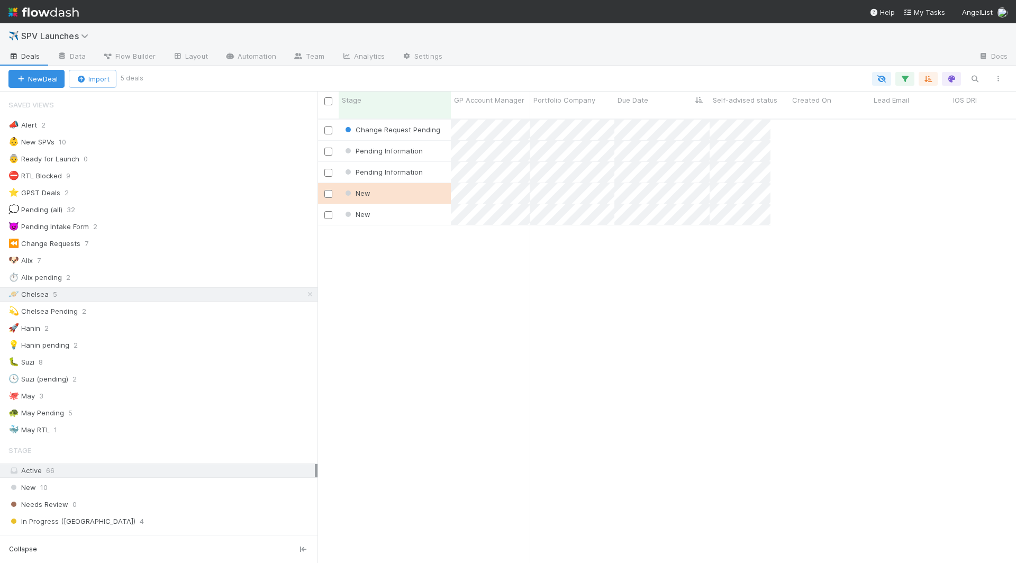
scroll to position [453, 698]
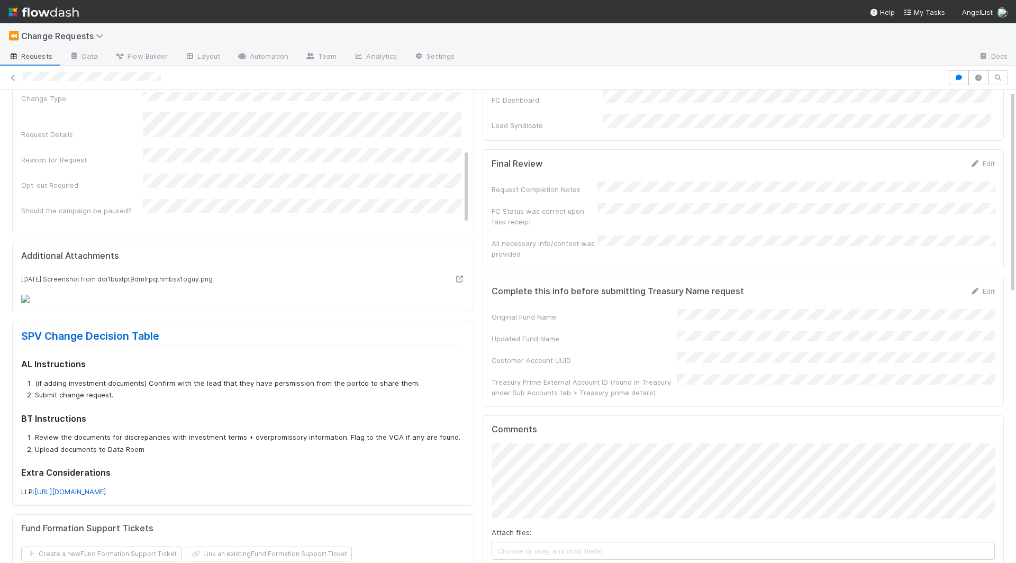
scroll to position [142, 0]
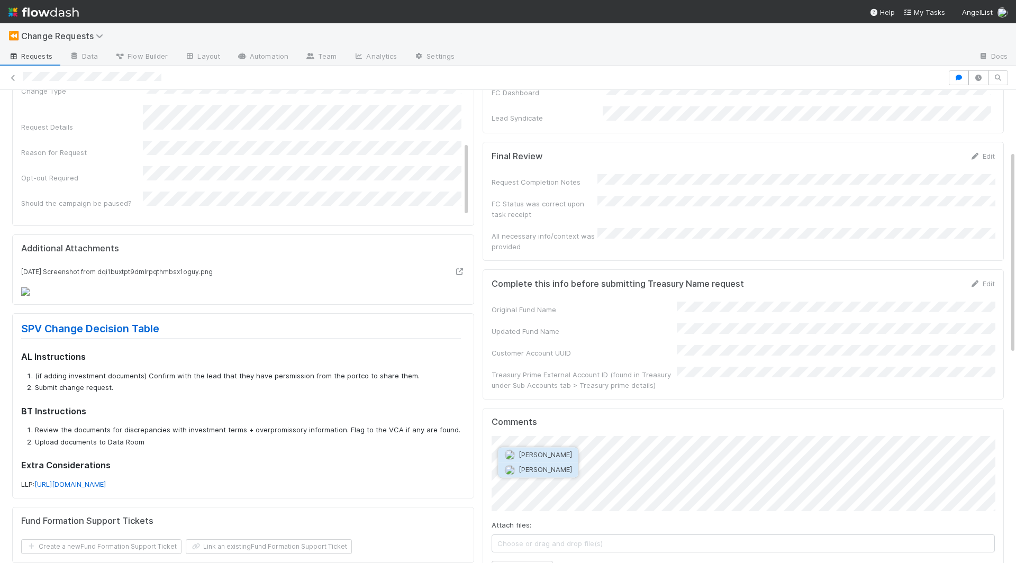
click at [564, 470] on button "[PERSON_NAME]" at bounding box center [538, 469] width 80 height 15
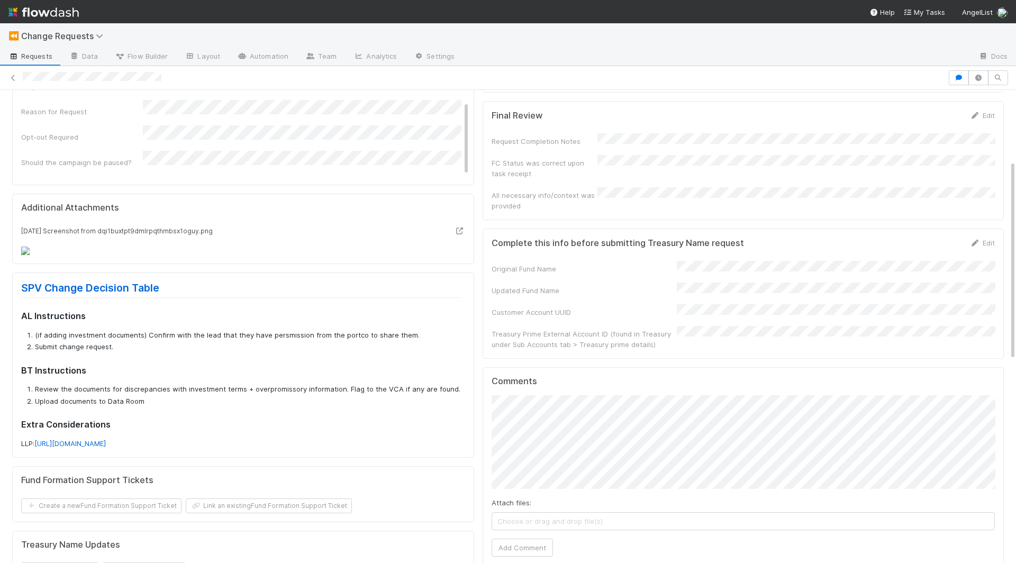
scroll to position [189, 0]
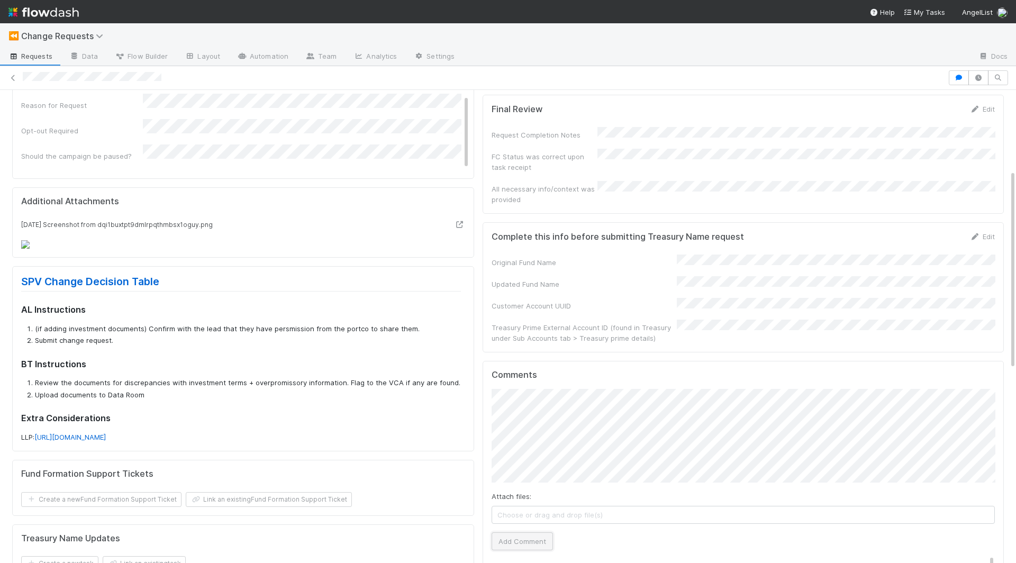
click at [527, 515] on button "Add Comment" at bounding box center [522, 541] width 61 height 18
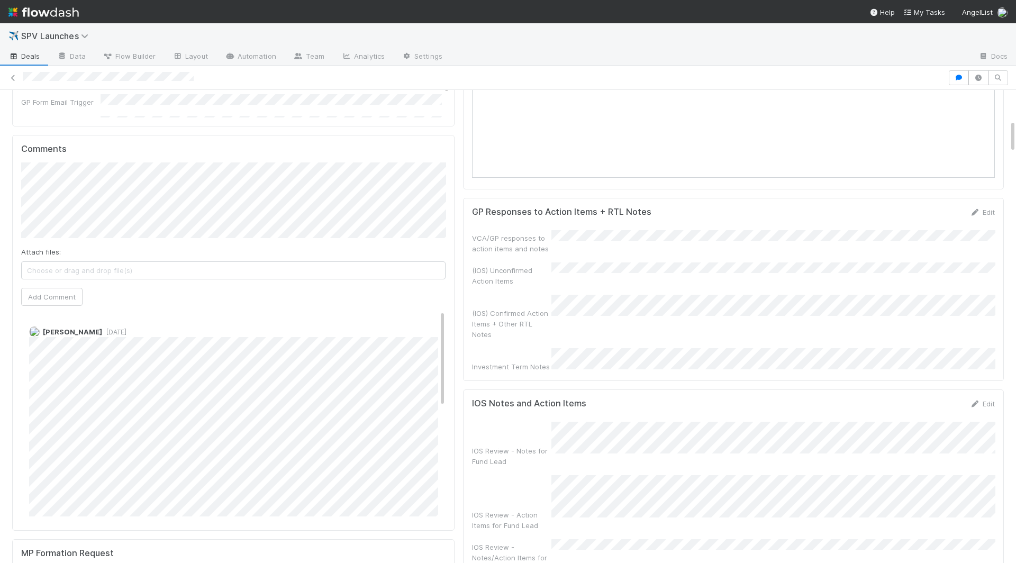
scroll to position [354, 0]
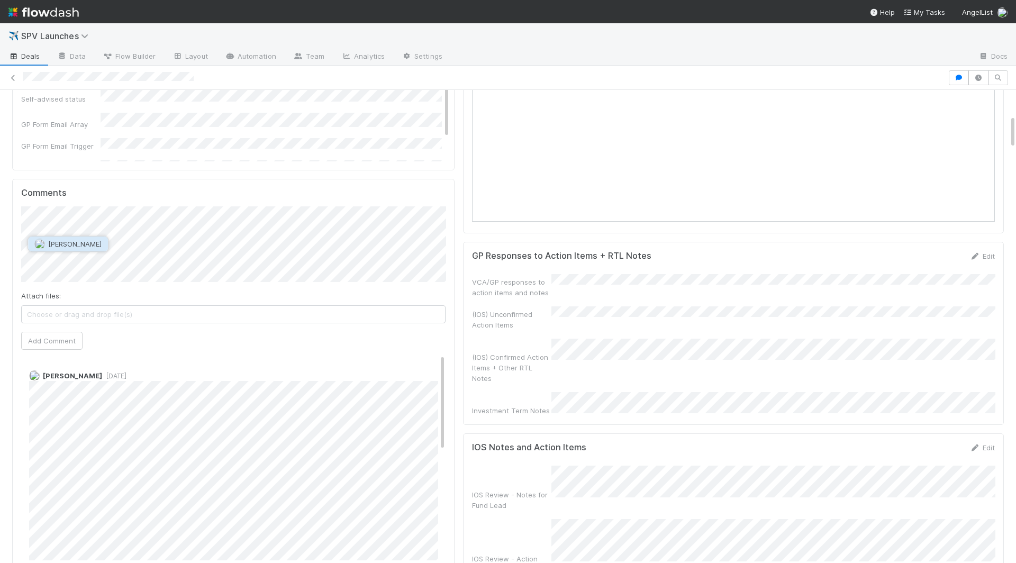
click at [77, 248] on button "William Rosean" at bounding box center [68, 244] width 80 height 15
click at [62, 338] on button "Add Comment" at bounding box center [51, 341] width 61 height 18
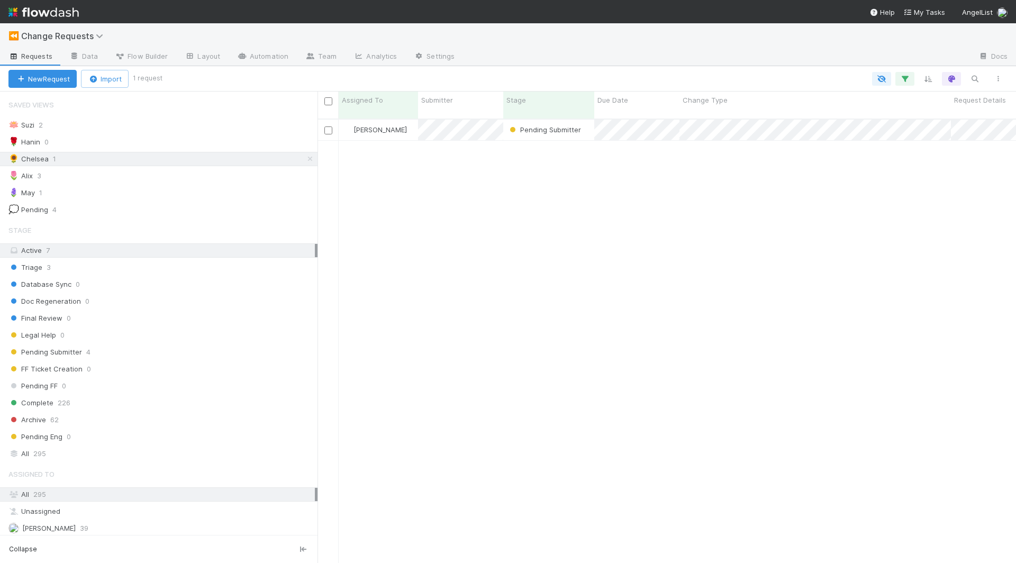
scroll to position [453, 698]
click at [506, 126] on div "Pending Submitter" at bounding box center [548, 130] width 91 height 21
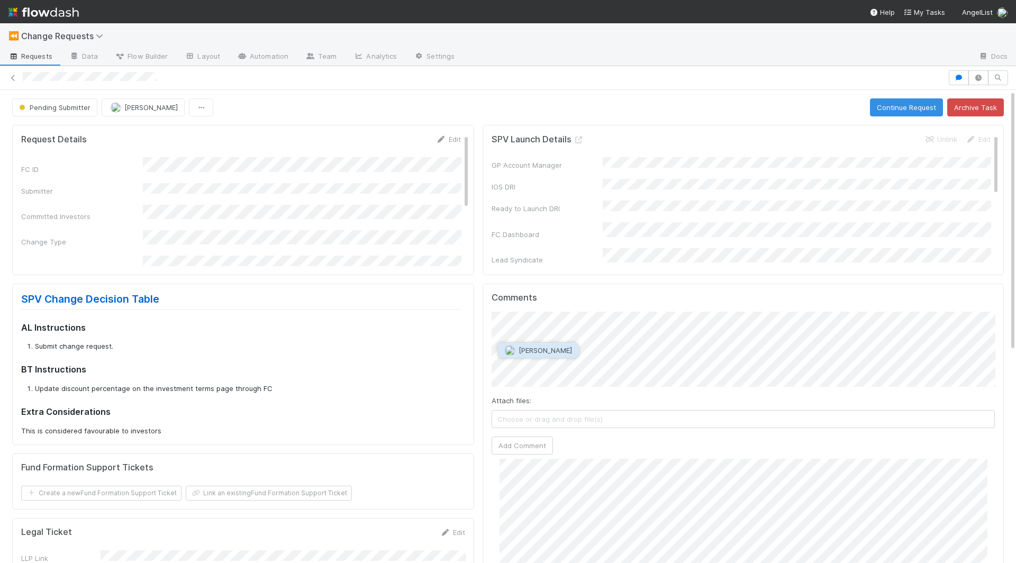
click at [568, 349] on span "[PERSON_NAME]" at bounding box center [545, 350] width 53 height 8
click at [520, 438] on button "Add Comment" at bounding box center [522, 446] width 61 height 18
click at [895, 100] on button "Continue Request" at bounding box center [906, 107] width 73 height 18
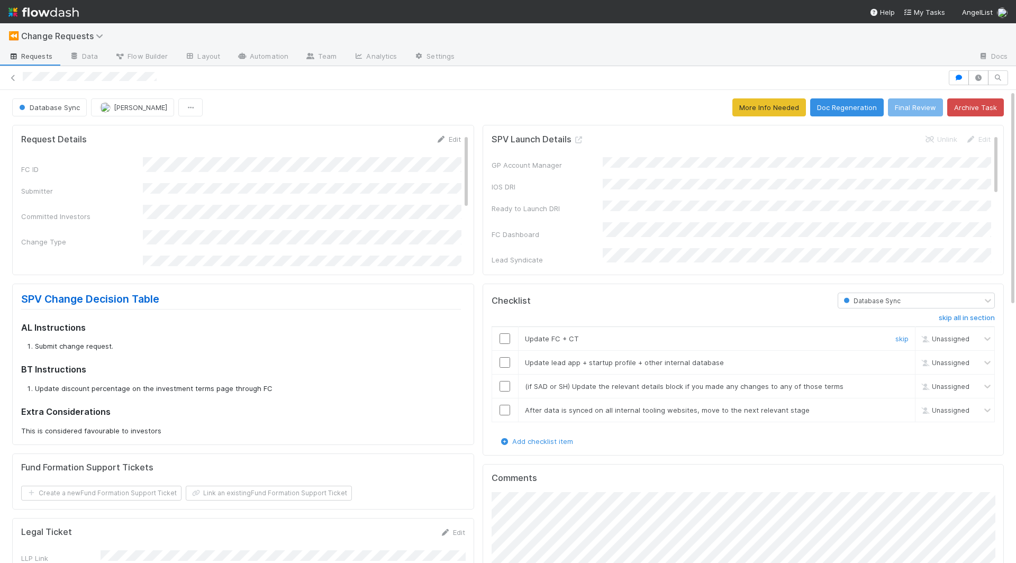
click at [507, 334] on input "checkbox" at bounding box center [504, 338] width 11 height 11
click at [505, 359] on input "checkbox" at bounding box center [504, 362] width 11 height 11
click at [897, 382] on link "skip" at bounding box center [901, 386] width 13 height 8
click at [900, 406] on link "skip" at bounding box center [901, 410] width 13 height 8
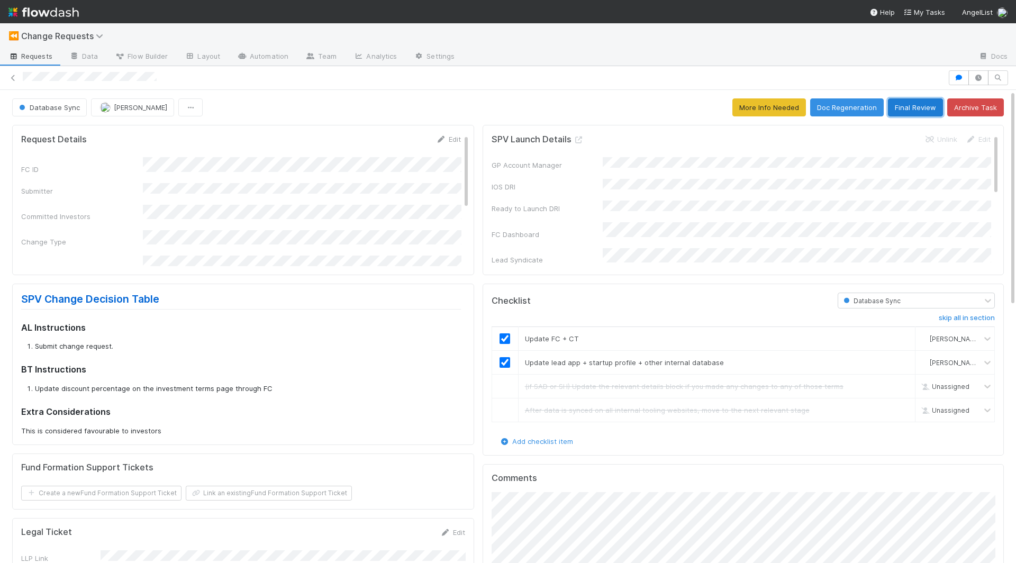
click at [903, 106] on button "Final Review" at bounding box center [915, 107] width 55 height 18
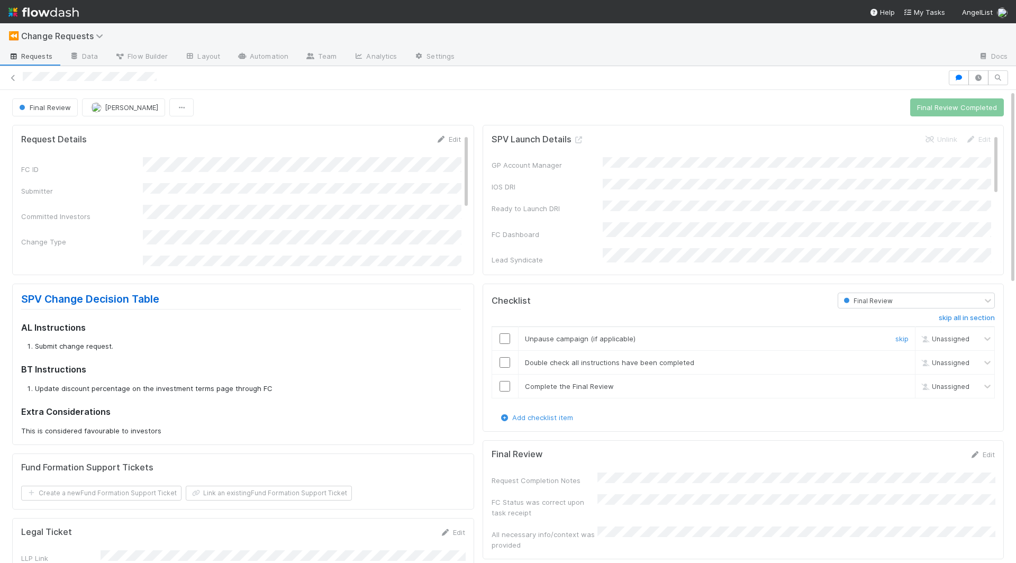
click at [510, 336] on div at bounding box center [505, 338] width 26 height 11
click at [504, 337] on input "checkbox" at bounding box center [504, 338] width 11 height 11
click at [506, 360] on input "checkbox" at bounding box center [504, 362] width 11 height 11
click at [506, 384] on input "checkbox" at bounding box center [504, 386] width 11 height 11
click at [923, 103] on button "Final Review Completed" at bounding box center [957, 107] width 94 height 18
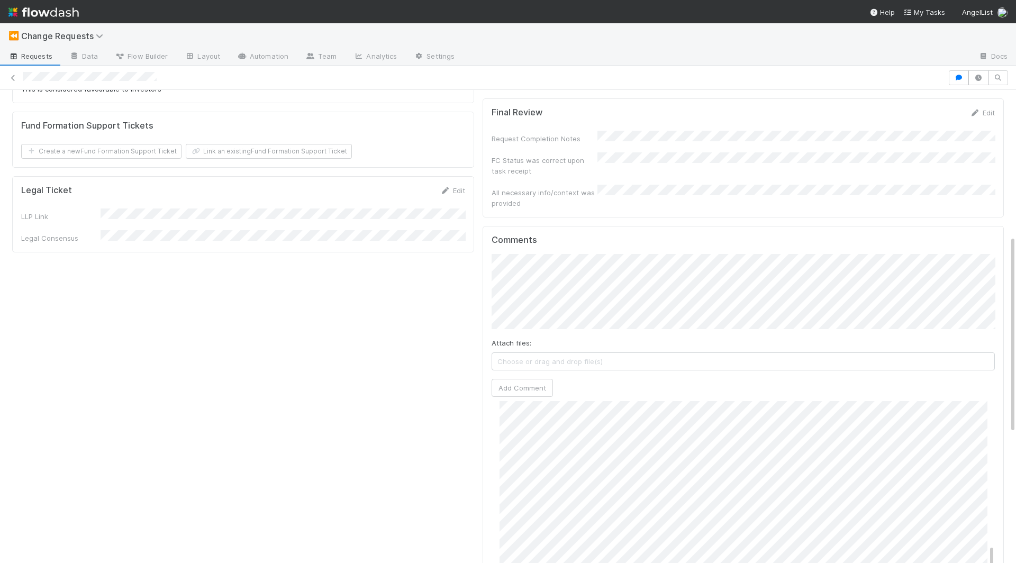
scroll to position [347, 0]
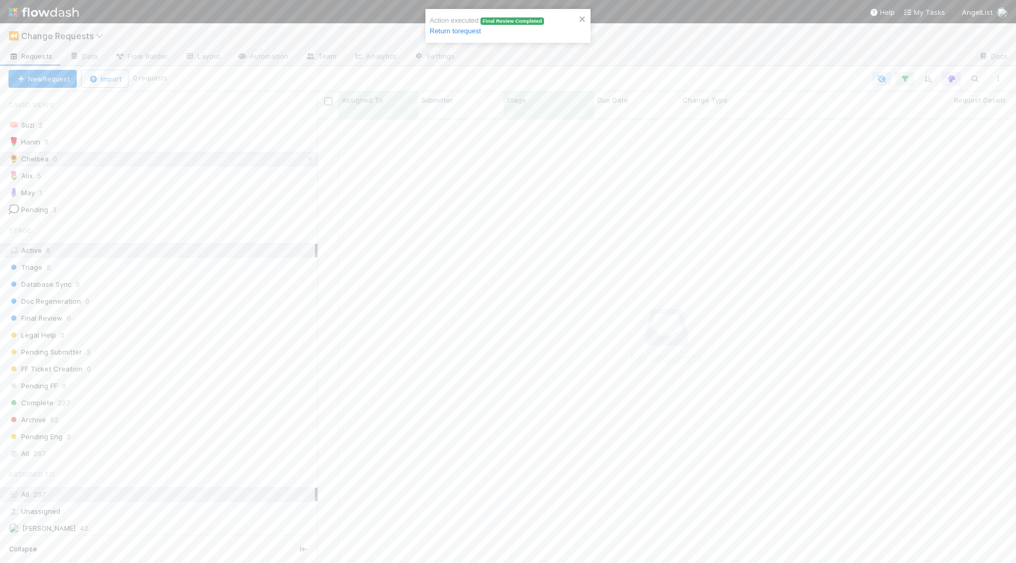
scroll to position [1, 1]
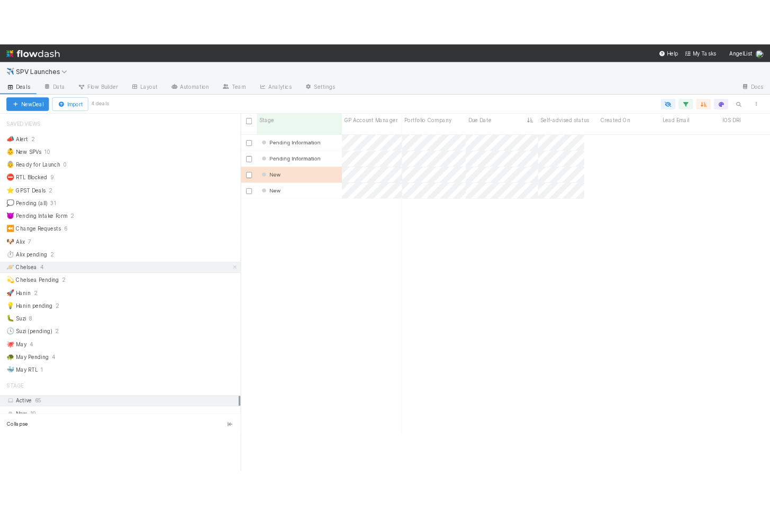
scroll to position [1, 1]
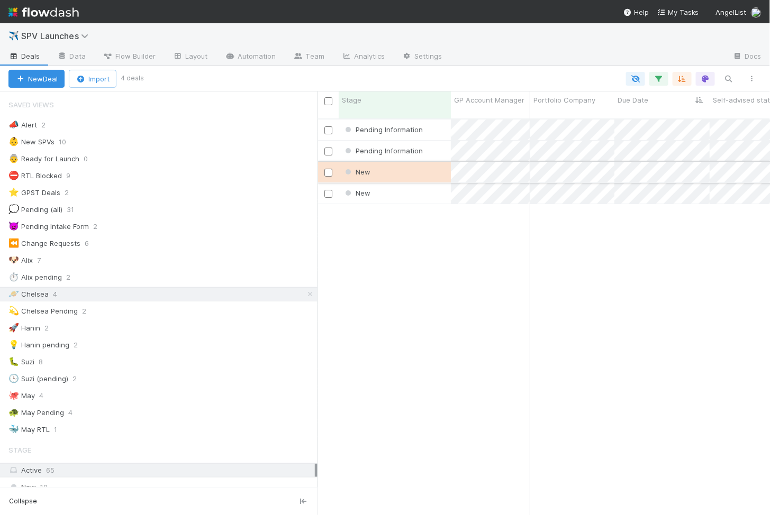
click at [405, 162] on div "New" at bounding box center [395, 172] width 112 height 21
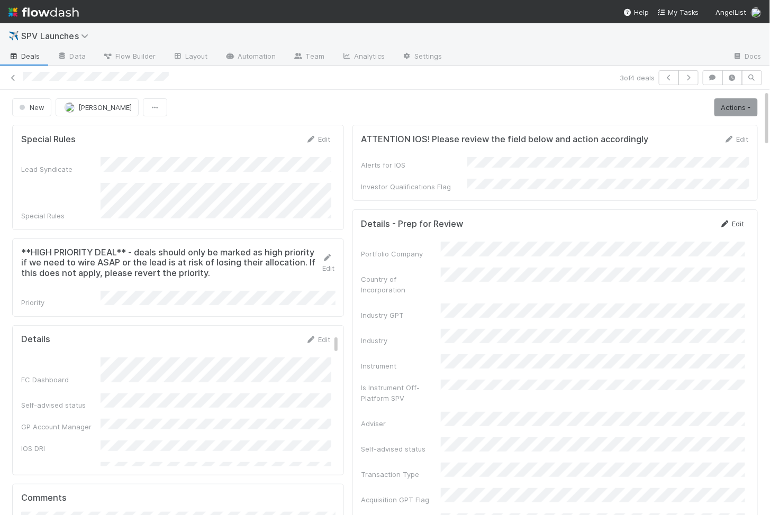
click at [737, 220] on link "Edit" at bounding box center [732, 224] width 25 height 8
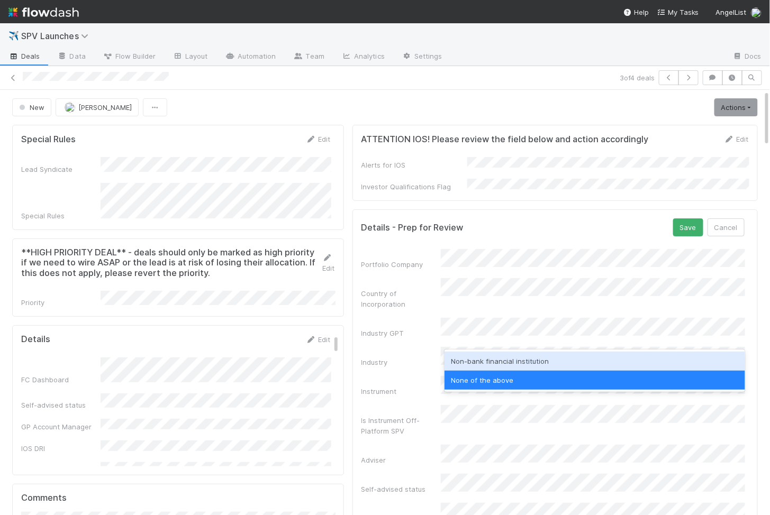
click at [477, 361] on div "Non-bank financial institution" at bounding box center [594, 361] width 301 height 19
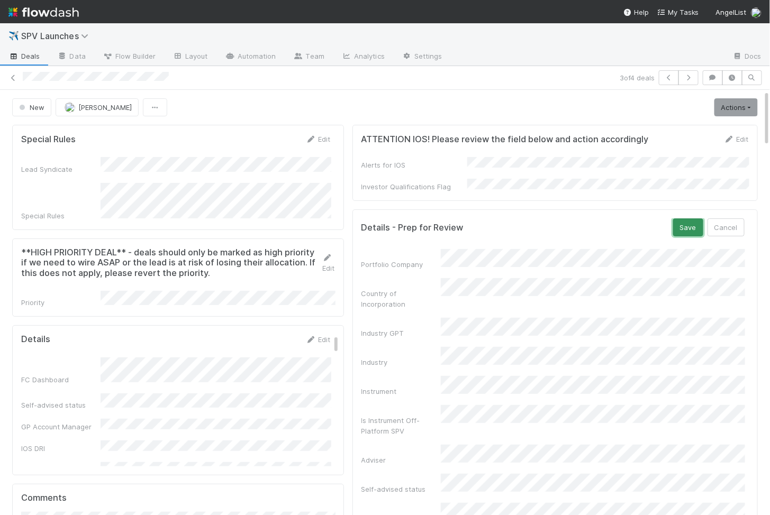
click at [696, 219] on button "Save" at bounding box center [688, 228] width 30 height 18
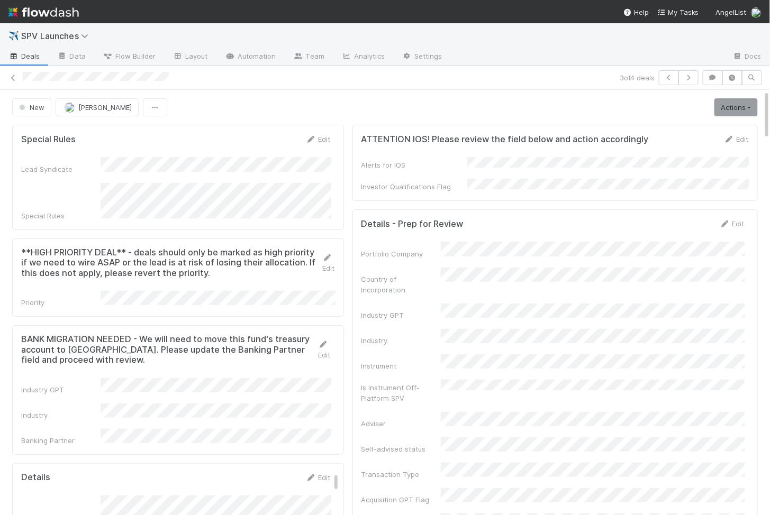
click at [324, 339] on div "Edit" at bounding box center [324, 349] width 13 height 21
click at [328, 339] on div "Edit" at bounding box center [324, 349] width 13 height 21
click at [323, 341] on link "Edit" at bounding box center [324, 349] width 13 height 19
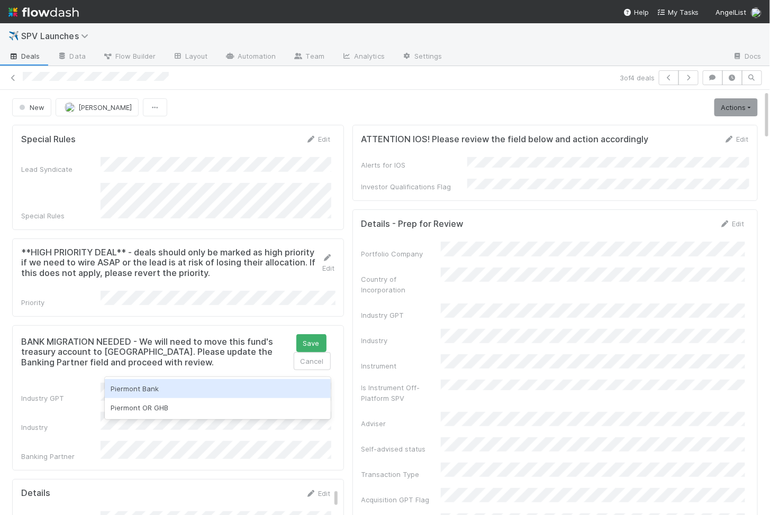
click at [134, 388] on div "Piermont Bank" at bounding box center [218, 388] width 226 height 19
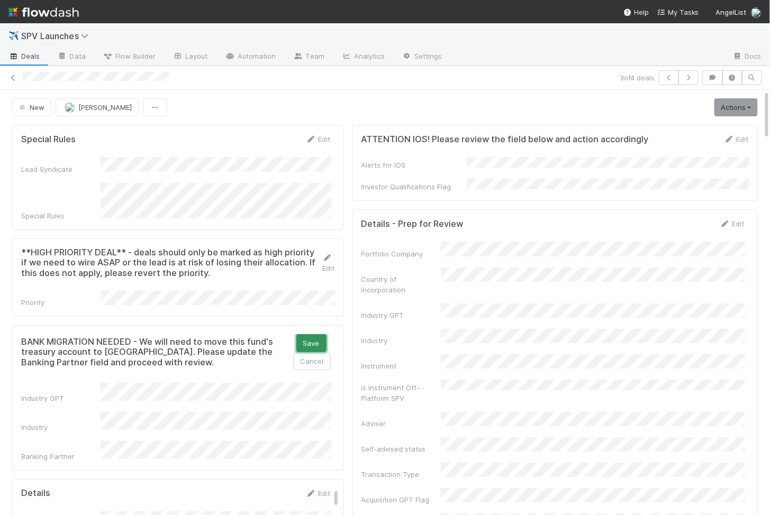
click at [317, 334] on button "Save" at bounding box center [311, 343] width 30 height 18
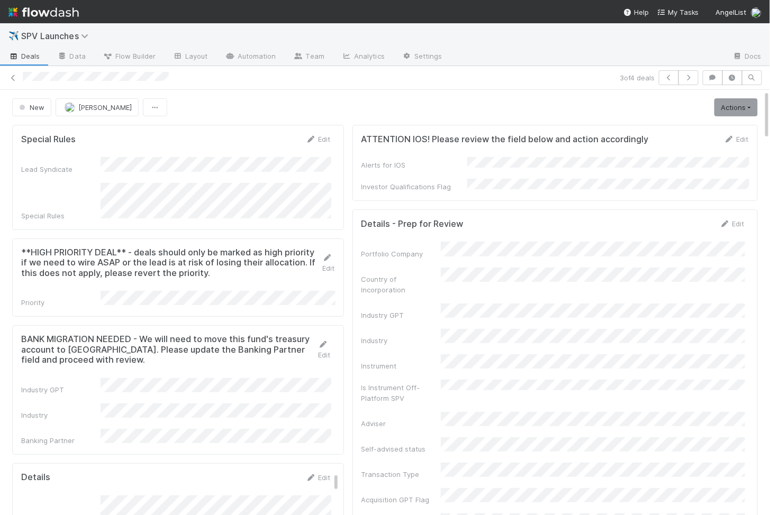
click at [95, 429] on div "Banking Partner" at bounding box center [176, 437] width 310 height 17
click at [152, 429] on div "Banking Partner" at bounding box center [176, 437] width 310 height 17
copy div
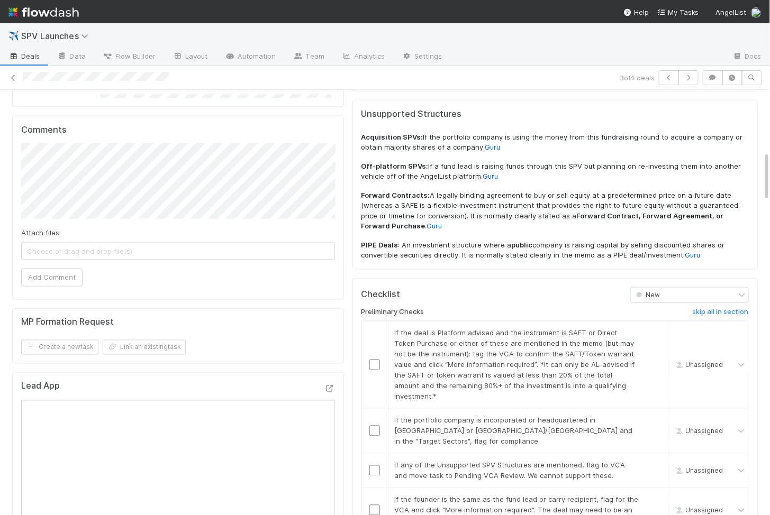
scroll to position [681, 0]
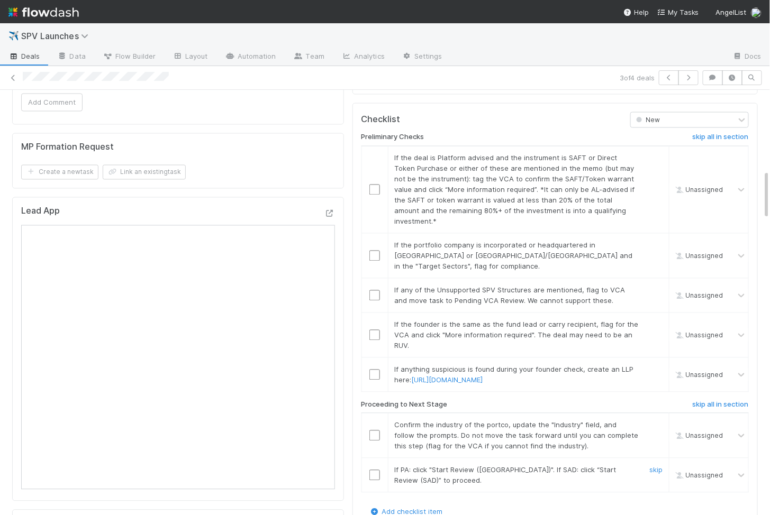
click at [375, 470] on input "checkbox" at bounding box center [374, 475] width 11 height 11
click at [376, 431] on input "checkbox" at bounding box center [374, 436] width 11 height 11
click at [371, 370] on input "checkbox" at bounding box center [374, 375] width 11 height 11
click at [371, 330] on input "checkbox" at bounding box center [374, 335] width 11 height 11
click at [372, 290] on input "checkbox" at bounding box center [374, 295] width 11 height 11
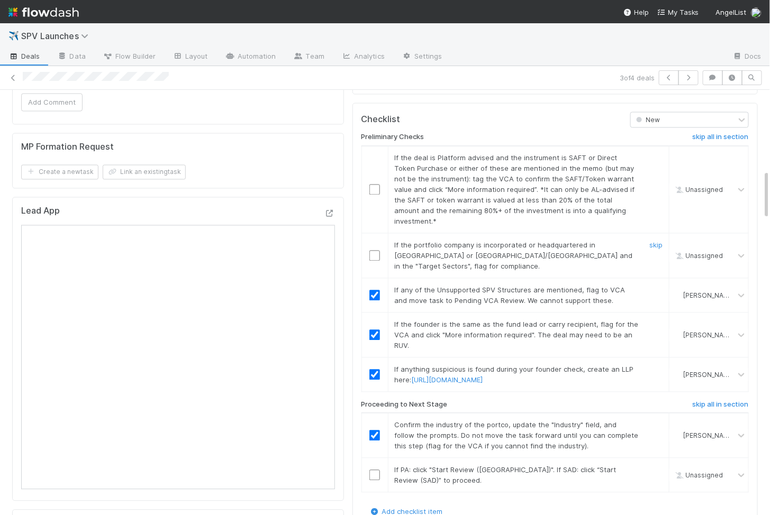
click at [374, 251] on input "checkbox" at bounding box center [374, 256] width 11 height 11
click at [374, 185] on input "checkbox" at bounding box center [374, 190] width 11 height 11
click at [374, 470] on input "checkbox" at bounding box center [374, 475] width 11 height 11
checkbox input "true"
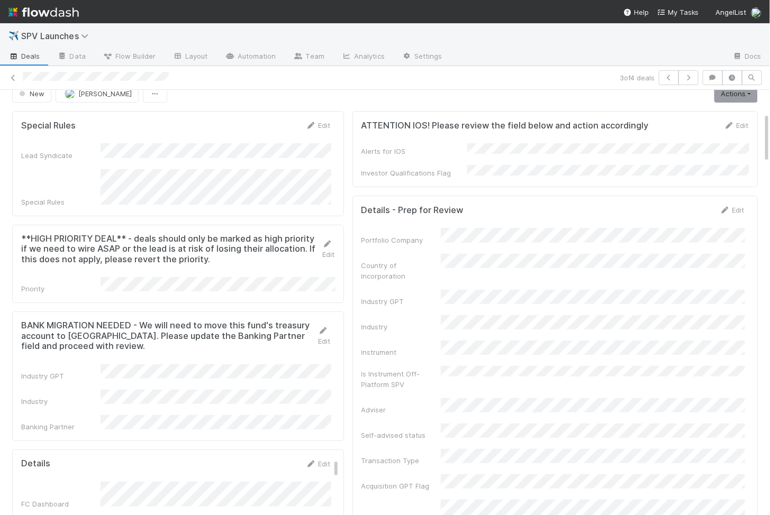
scroll to position [0, 0]
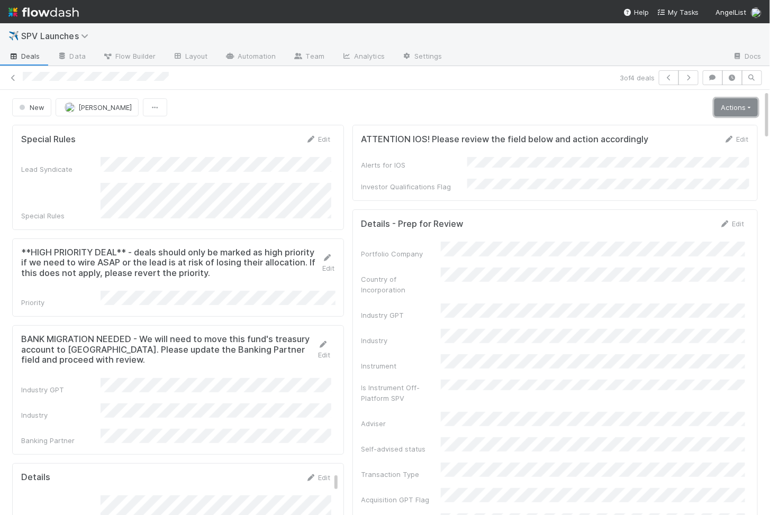
click at [730, 103] on link "Actions" at bounding box center [735, 107] width 43 height 18
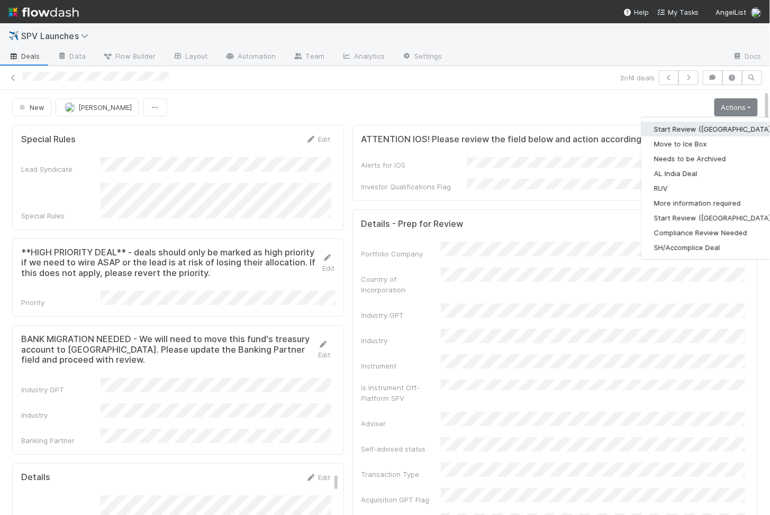
click at [687, 124] on button "Start Review (PA)" at bounding box center [713, 129] width 144 height 15
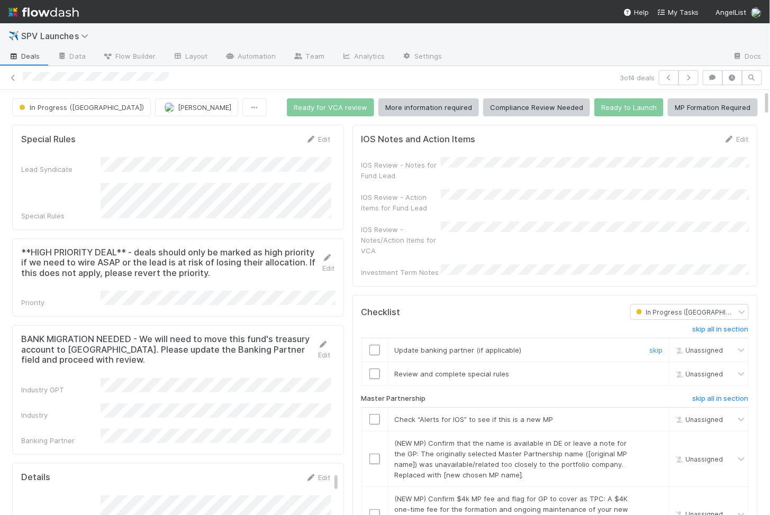
click at [378, 342] on td at bounding box center [374, 351] width 26 height 24
click at [372, 345] on input "checkbox" at bounding box center [374, 350] width 11 height 11
click at [374, 369] on input "checkbox" at bounding box center [374, 374] width 11 height 11
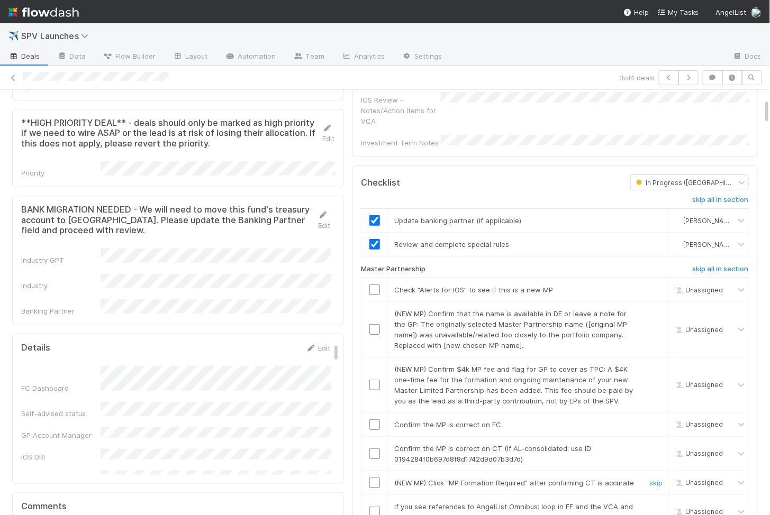
scroll to position [137, 0]
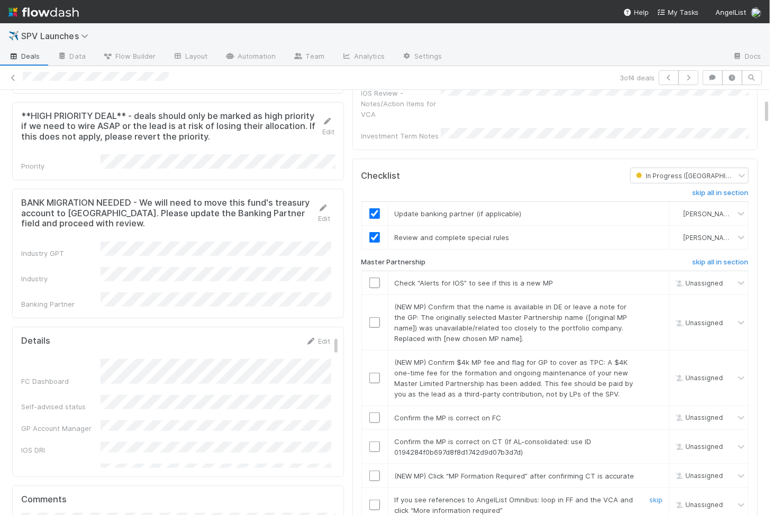
click at [376, 500] on input "checkbox" at bounding box center [374, 505] width 11 height 11
click at [376, 471] on input "checkbox" at bounding box center [374, 476] width 11 height 11
click at [376, 442] on input "checkbox" at bounding box center [374, 447] width 11 height 11
click at [372, 406] on td at bounding box center [374, 418] width 26 height 24
click at [372, 413] on input "checkbox" at bounding box center [374, 418] width 11 height 11
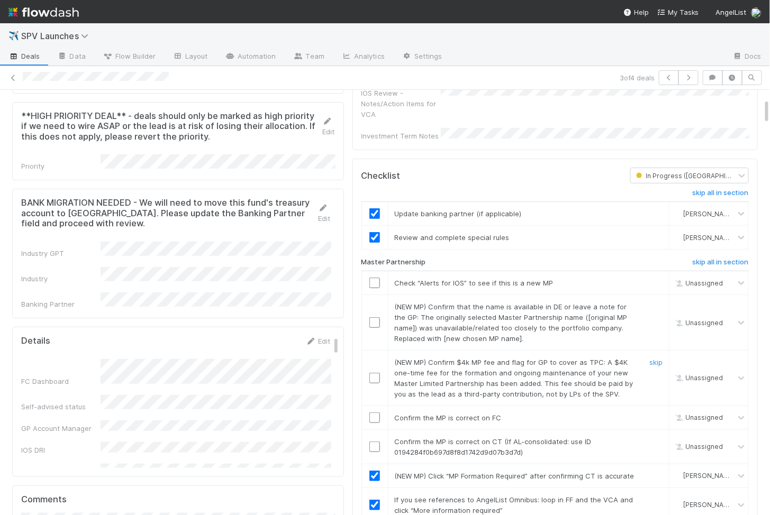
click at [372, 373] on input "checkbox" at bounding box center [374, 378] width 11 height 11
click at [371, 317] on input "checkbox" at bounding box center [374, 322] width 11 height 11
click at [372, 278] on input "checkbox" at bounding box center [374, 283] width 11 height 11
click at [375, 368] on td at bounding box center [374, 378] width 26 height 56
click at [375, 373] on input "checkbox" at bounding box center [374, 378] width 11 height 11
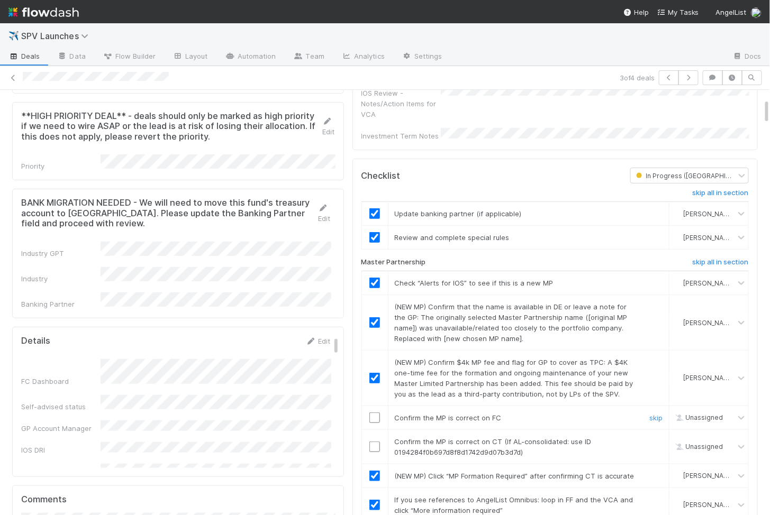
click at [375, 413] on input "checkbox" at bounding box center [374, 418] width 11 height 11
click at [377, 442] on input "checkbox" at bounding box center [374, 447] width 11 height 11
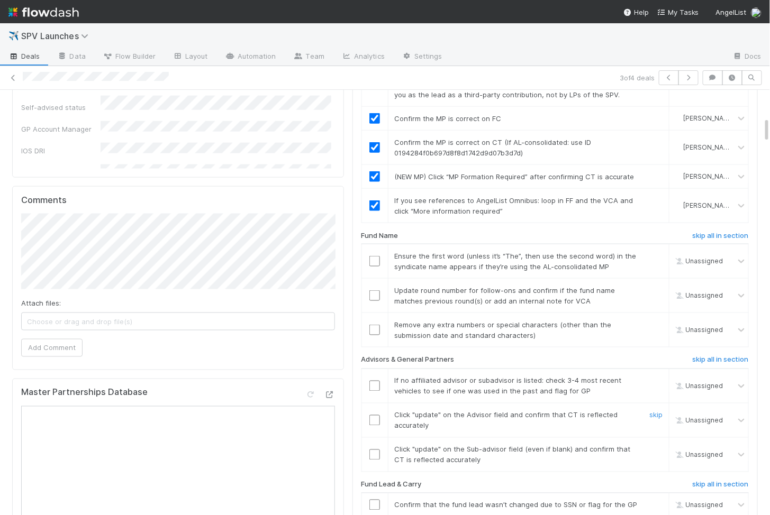
scroll to position [458, 0]
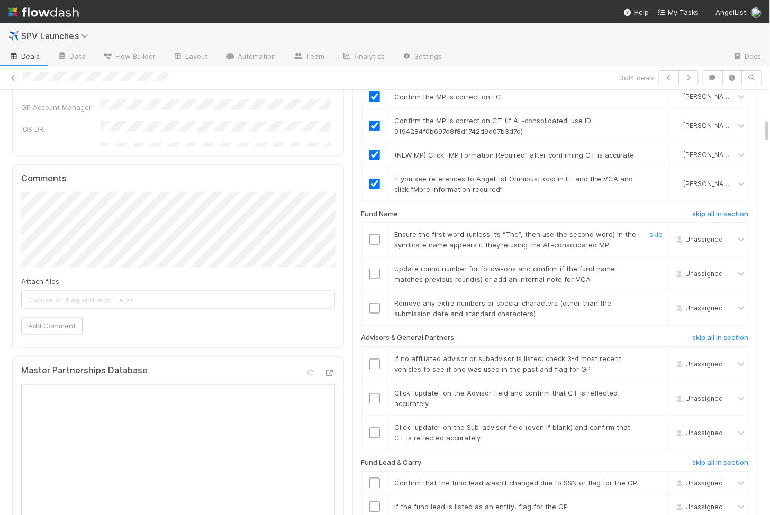
click at [374, 229] on td at bounding box center [374, 240] width 26 height 34
click at [374, 234] on input "checkbox" at bounding box center [374, 239] width 11 height 11
click at [374, 269] on input "checkbox" at bounding box center [374, 274] width 11 height 11
click at [374, 292] on td at bounding box center [374, 309] width 26 height 34
click at [375, 303] on input "checkbox" at bounding box center [374, 308] width 11 height 11
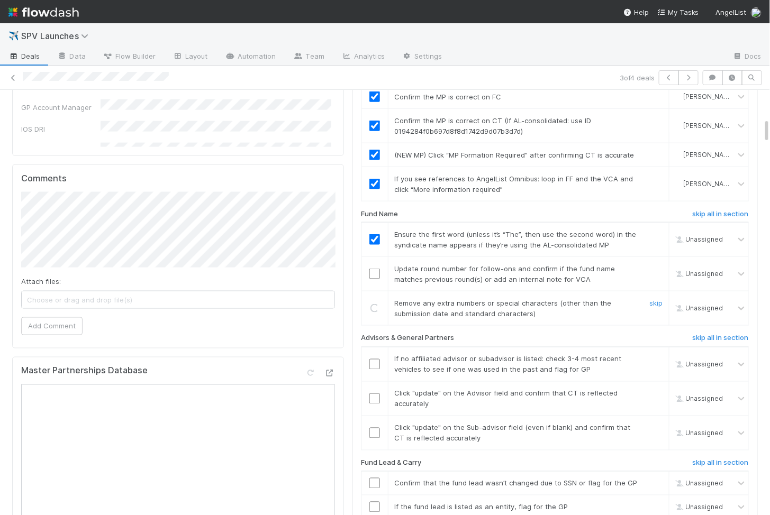
checkbox input "true"
click at [375, 269] on input "checkbox" at bounding box center [374, 274] width 11 height 11
click at [377, 428] on input "checkbox" at bounding box center [374, 433] width 11 height 11
click at [377, 394] on input "checkbox" at bounding box center [374, 399] width 11 height 11
click at [373, 347] on td at bounding box center [374, 364] width 26 height 34
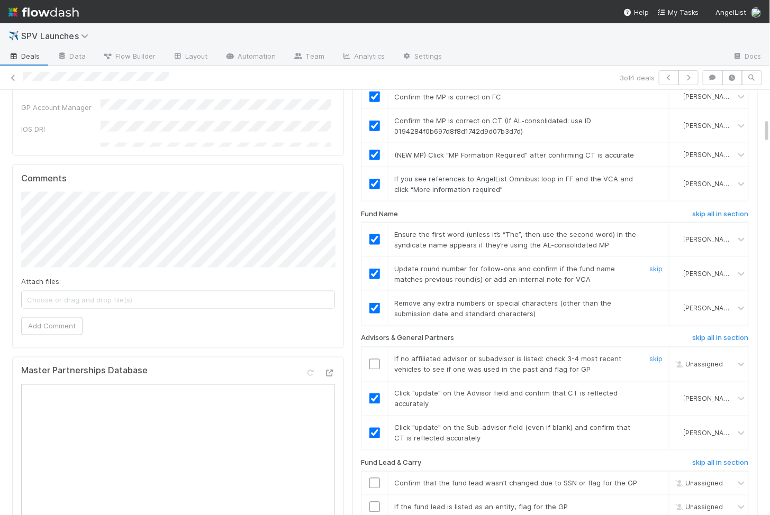
click at [374, 359] on input "checkbox" at bounding box center [374, 364] width 11 height 11
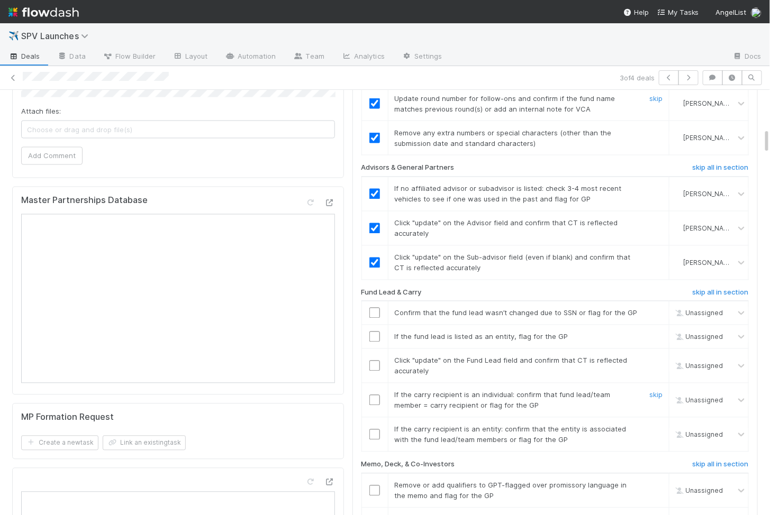
scroll to position [635, 0]
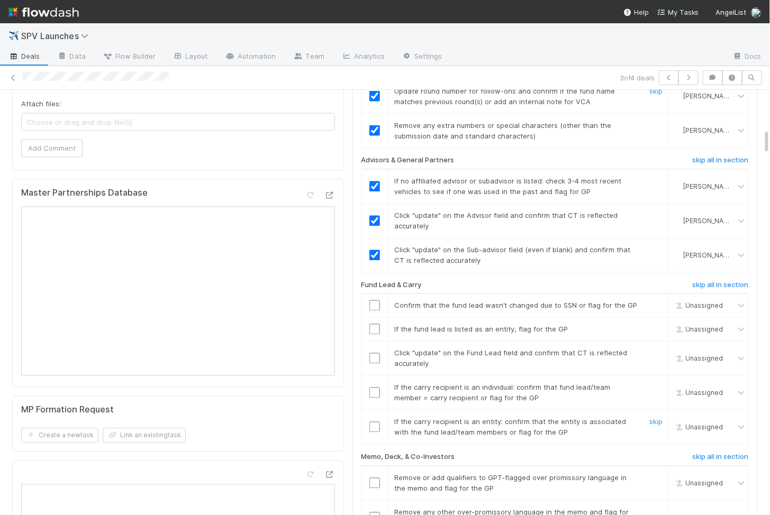
click at [374, 422] on input "checkbox" at bounding box center [374, 427] width 11 height 11
click at [373, 376] on td at bounding box center [374, 393] width 26 height 34
click at [373, 388] on input "checkbox" at bounding box center [374, 393] width 11 height 11
click at [374, 353] on input "checkbox" at bounding box center [374, 358] width 11 height 11
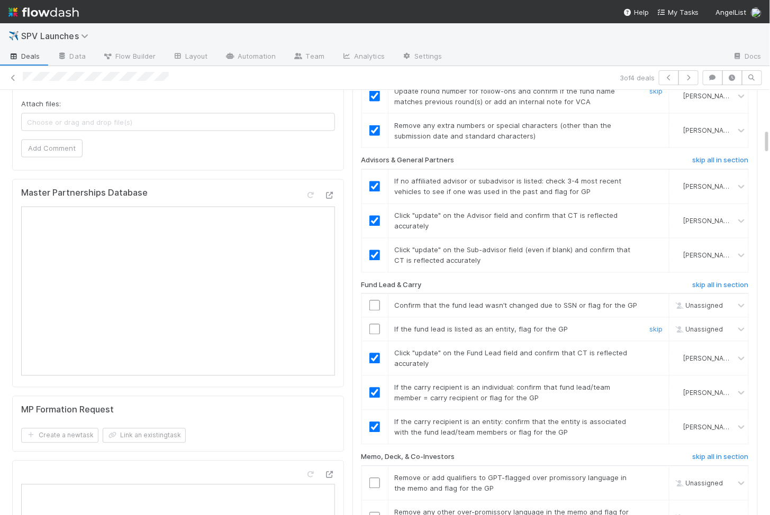
click at [374, 319] on td at bounding box center [374, 330] width 26 height 24
click at [374, 324] on input "checkbox" at bounding box center [374, 329] width 11 height 11
click at [372, 301] on input "checkbox" at bounding box center [374, 306] width 11 height 11
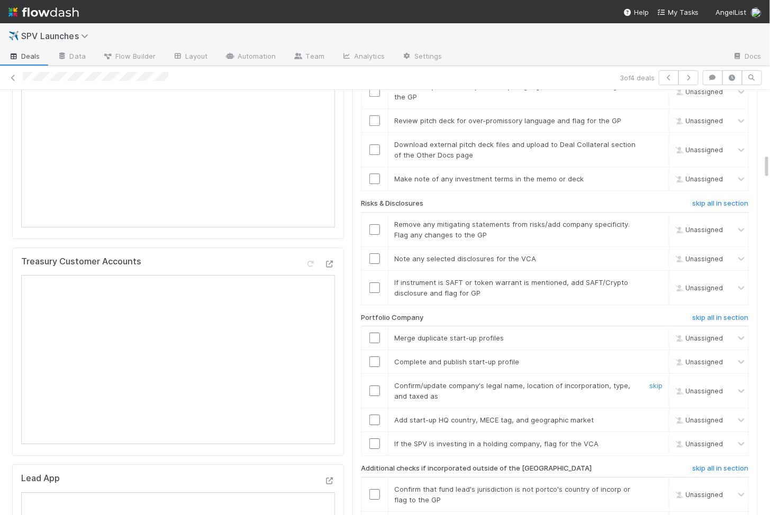
scroll to position [1066, 0]
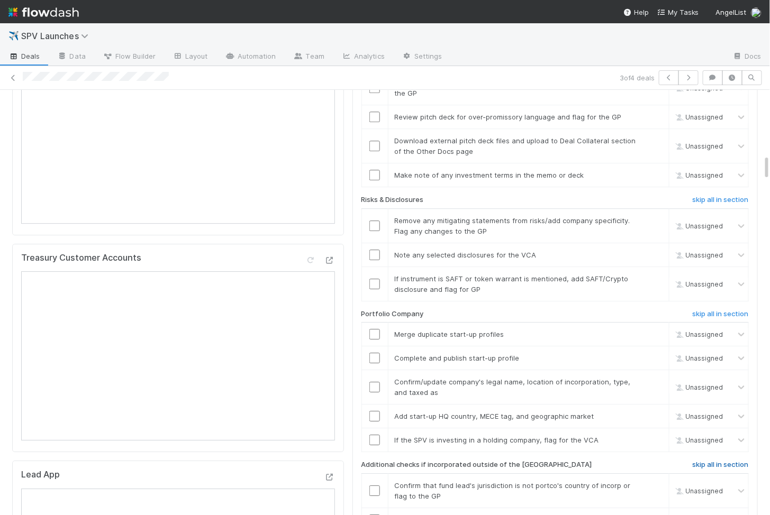
click at [725, 461] on h6 "skip all in section" at bounding box center [721, 465] width 56 height 8
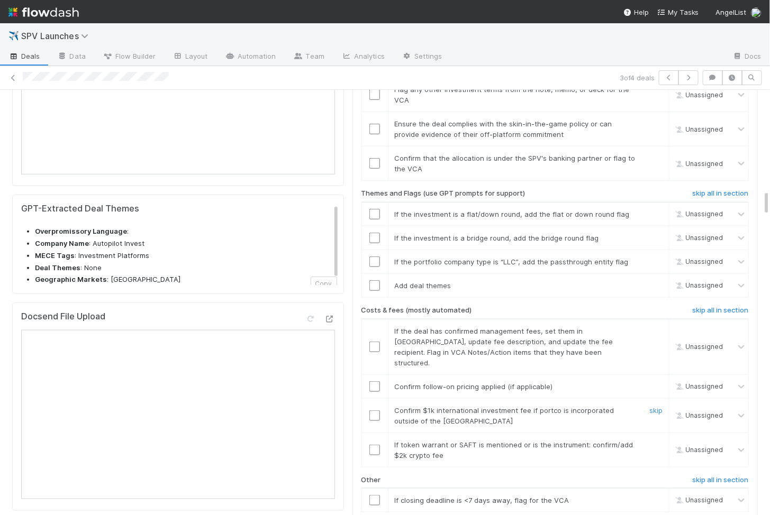
scroll to position [1659, 0]
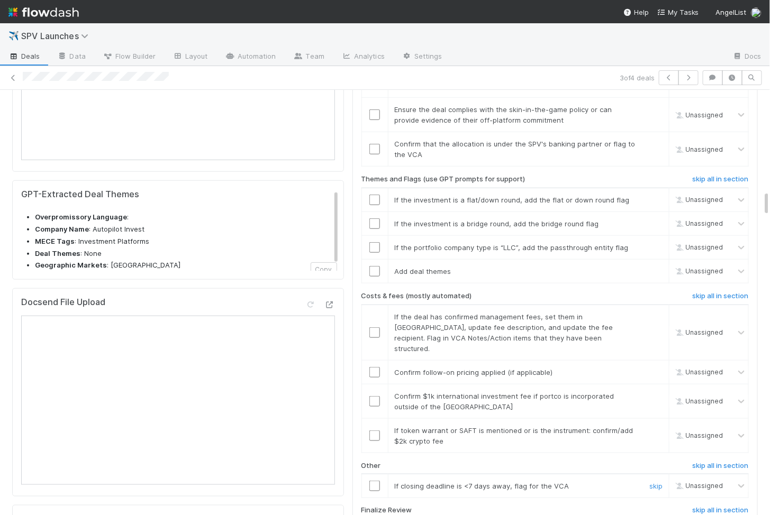
click at [372, 481] on input "checkbox" at bounding box center [374, 486] width 11 height 11
click at [375, 431] on input "checkbox" at bounding box center [374, 436] width 11 height 11
click at [371, 396] on input "checkbox" at bounding box center [374, 401] width 11 height 11
click at [374, 367] on input "checkbox" at bounding box center [374, 372] width 11 height 11
click at [374, 328] on input "checkbox" at bounding box center [374, 333] width 11 height 11
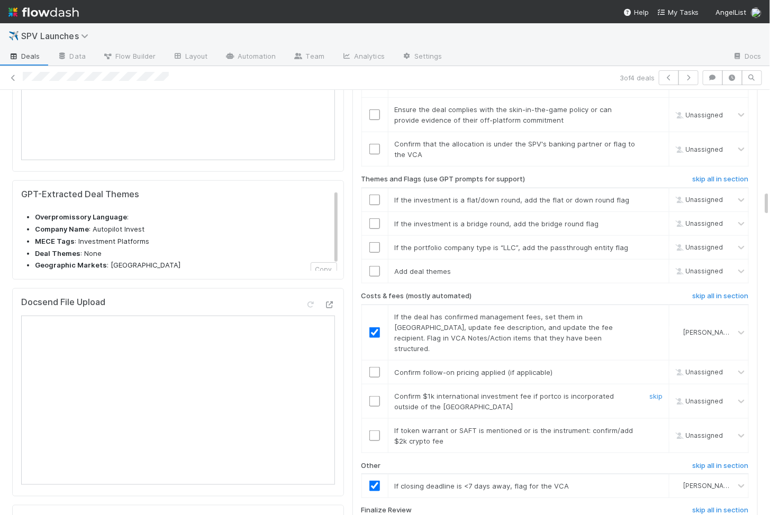
click at [376, 396] on input "checkbox" at bounding box center [374, 401] width 11 height 11
click at [376, 360] on td at bounding box center [374, 372] width 26 height 24
click at [376, 367] on input "checkbox" at bounding box center [374, 372] width 11 height 11
click at [377, 431] on input "checkbox" at bounding box center [374, 436] width 11 height 11
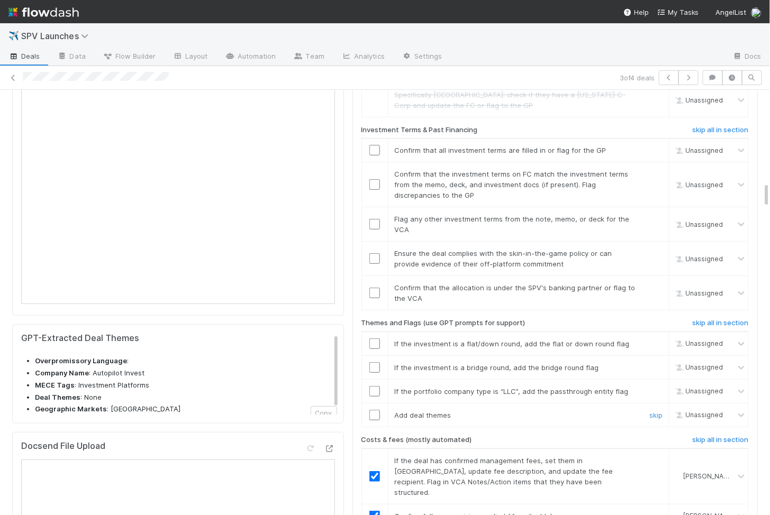
scroll to position [1514, 0]
click at [371, 411] on input "checkbox" at bounding box center [374, 416] width 11 height 11
click at [372, 387] on input "checkbox" at bounding box center [374, 392] width 11 height 11
click at [375, 363] on input "checkbox" at bounding box center [374, 368] width 11 height 11
click at [374, 332] on td at bounding box center [374, 344] width 26 height 24
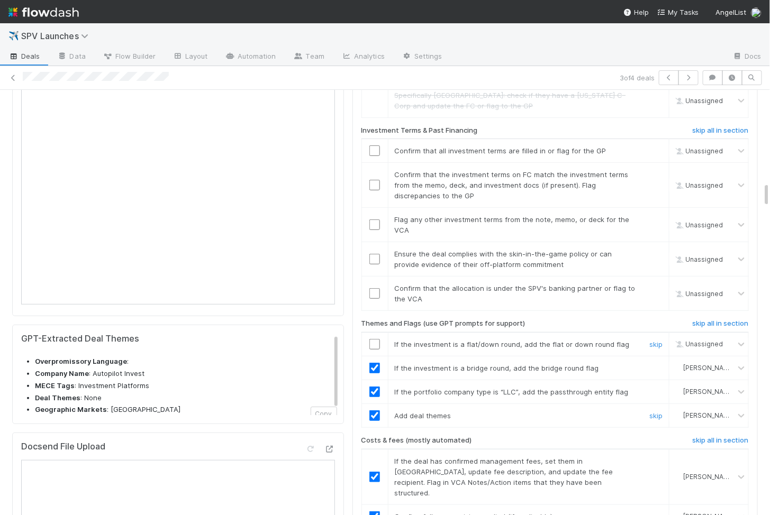
click at [374, 339] on input "checkbox" at bounding box center [374, 344] width 11 height 11
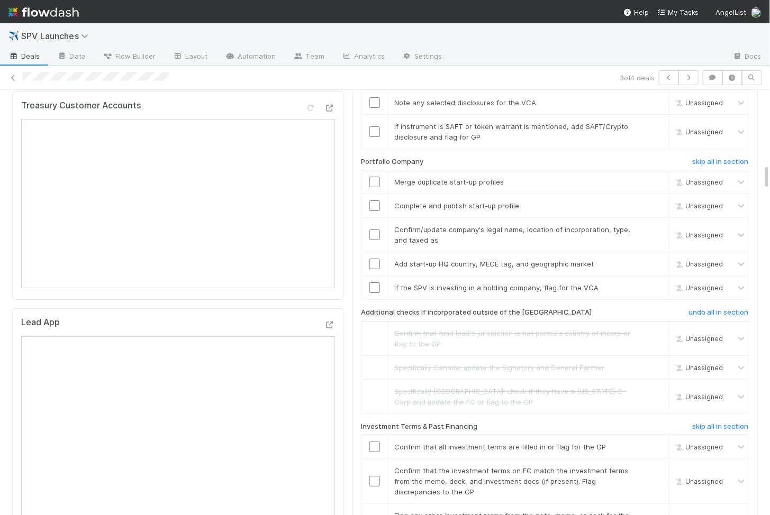
scroll to position [1217, 0]
click at [377, 283] on input "checkbox" at bounding box center [374, 288] width 11 height 11
click at [374, 259] on input "checkbox" at bounding box center [374, 264] width 11 height 11
click at [375, 230] on input "checkbox" at bounding box center [374, 235] width 11 height 11
click at [378, 201] on input "checkbox" at bounding box center [374, 206] width 11 height 11
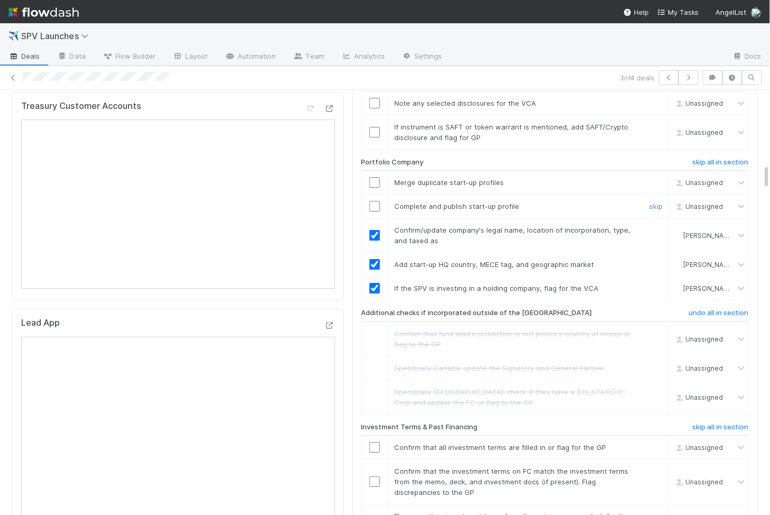
click at [368, 177] on div at bounding box center [375, 182] width 26 height 11
click at [375, 177] on input "checkbox" at bounding box center [374, 182] width 11 height 11
click at [375, 201] on input "checkbox" at bounding box center [374, 206] width 11 height 11
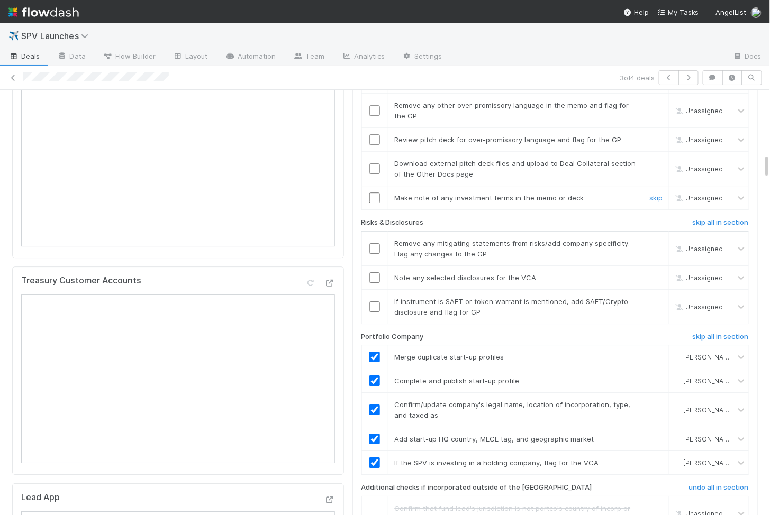
scroll to position [958, 0]
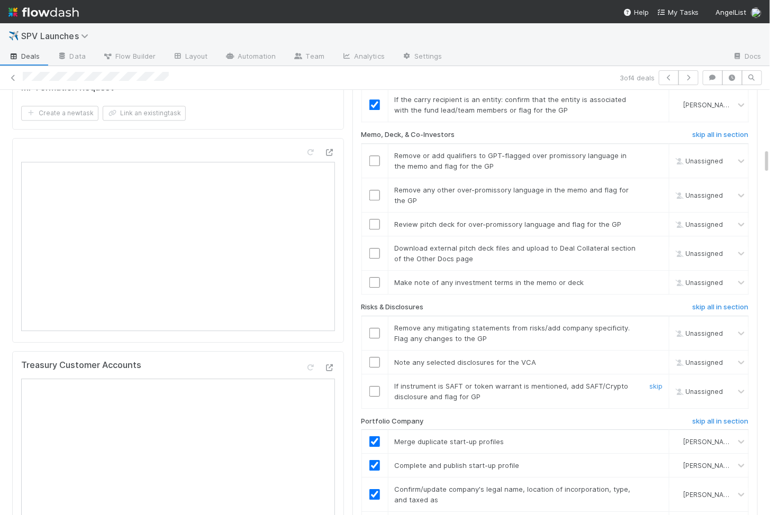
click at [371, 386] on input "checkbox" at bounding box center [374, 391] width 11 height 11
click at [377, 357] on input "checkbox" at bounding box center [374, 362] width 11 height 11
click at [375, 328] on input "checkbox" at bounding box center [374, 333] width 11 height 11
click at [376, 248] on input "checkbox" at bounding box center [374, 253] width 11 height 11
click at [376, 219] on input "checkbox" at bounding box center [374, 224] width 11 height 11
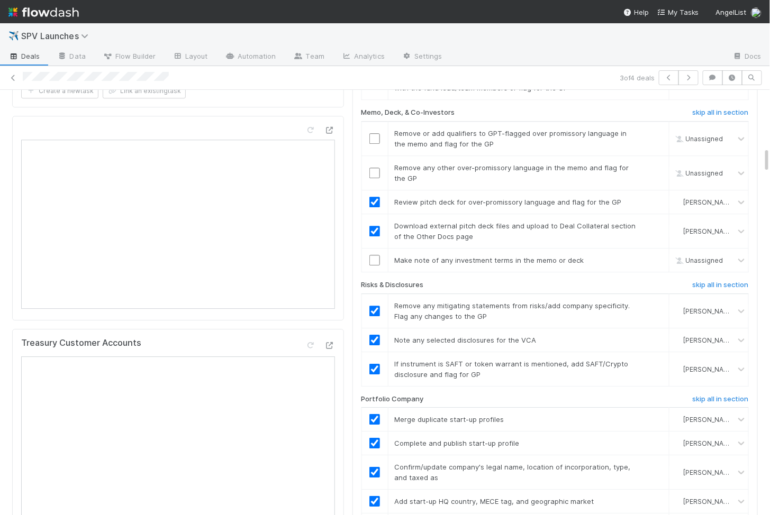
scroll to position [722, 0]
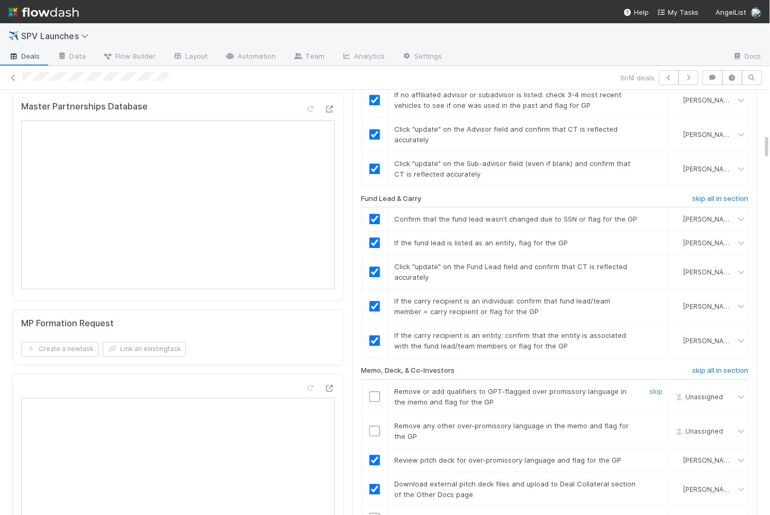
click at [374, 392] on input "checkbox" at bounding box center [374, 397] width 11 height 11
click at [373, 426] on input "checkbox" at bounding box center [374, 431] width 11 height 11
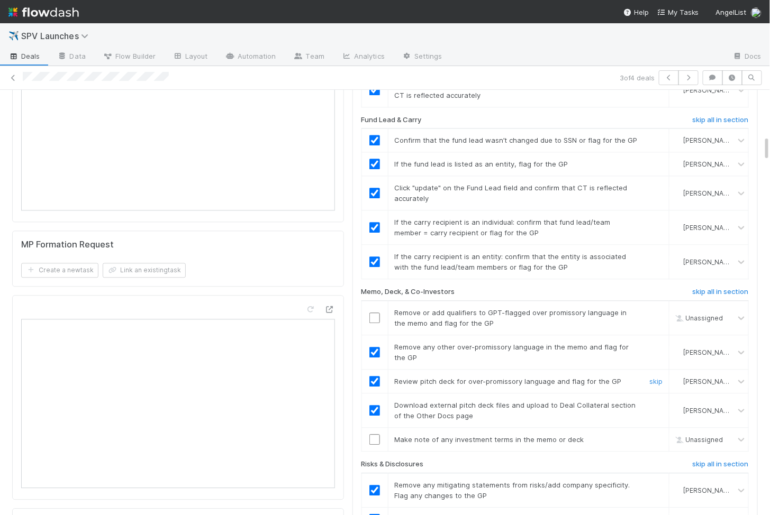
scroll to position [806, 0]
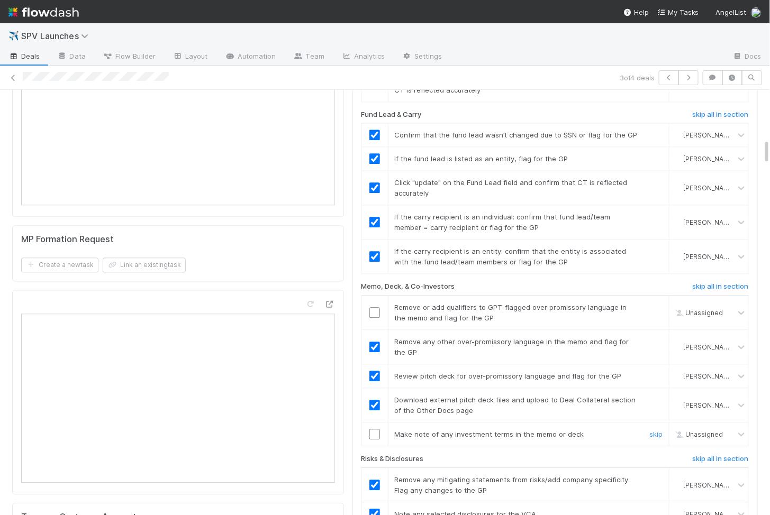
click at [375, 429] on input "checkbox" at bounding box center [374, 434] width 11 height 11
click at [374, 307] on input "checkbox" at bounding box center [374, 312] width 11 height 11
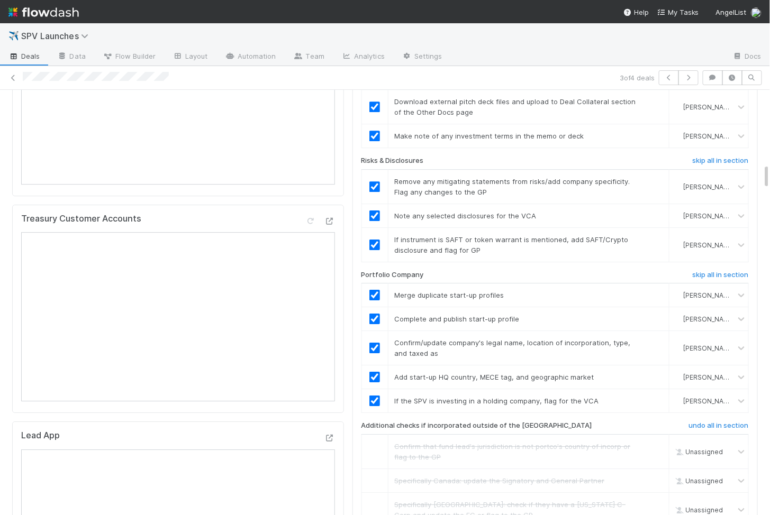
scroll to position [1396, 0]
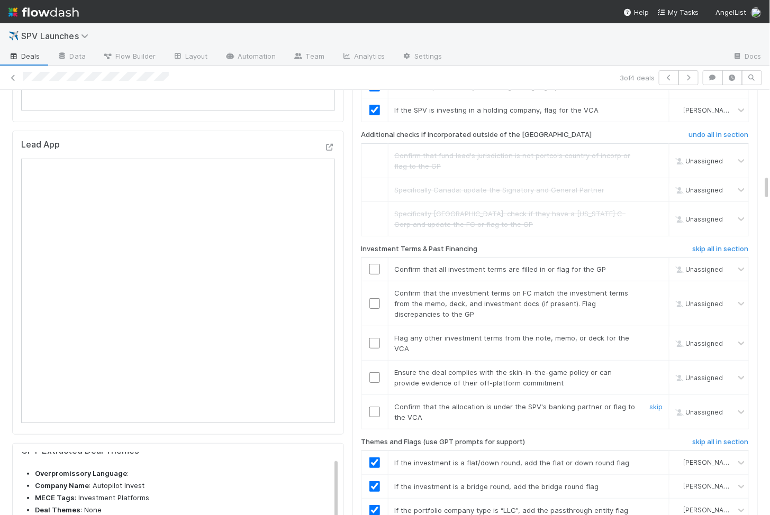
click at [372, 407] on input "checkbox" at bounding box center [374, 412] width 11 height 11
click at [372, 372] on input "checkbox" at bounding box center [374, 377] width 11 height 11
click at [375, 338] on input "checkbox" at bounding box center [374, 343] width 11 height 11
click at [376, 286] on td at bounding box center [374, 303] width 26 height 45
click at [376, 298] on input "checkbox" at bounding box center [374, 303] width 11 height 11
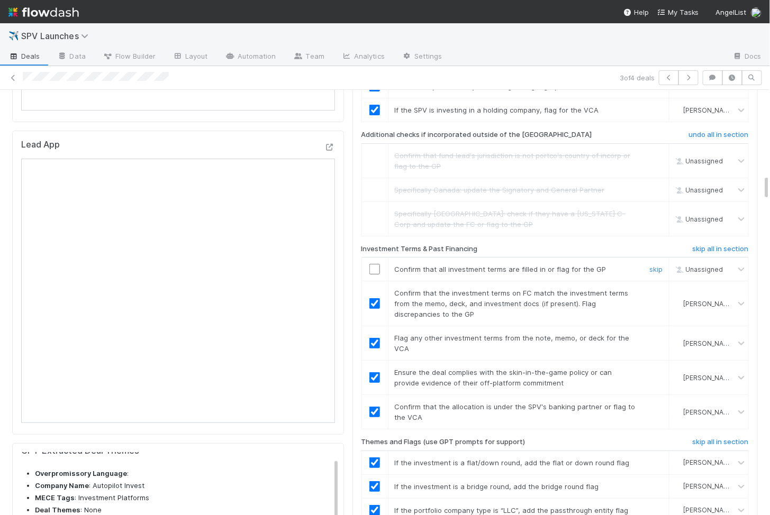
click at [375, 264] on input "checkbox" at bounding box center [374, 269] width 11 height 11
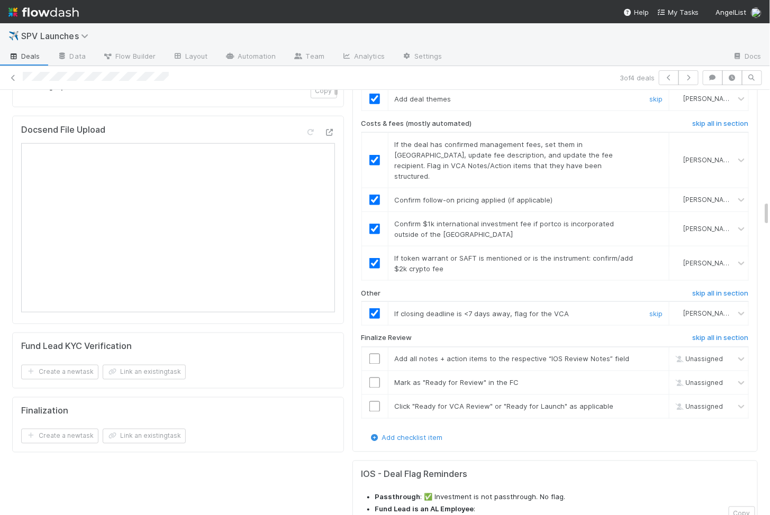
scroll to position [1808, 0]
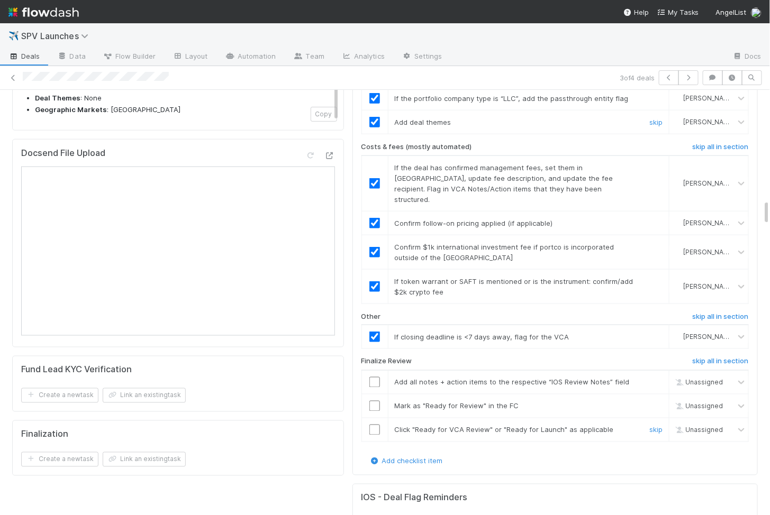
click at [374, 425] on input "checkbox" at bounding box center [374, 430] width 11 height 11
click at [374, 394] on td at bounding box center [374, 406] width 26 height 24
click at [374, 377] on input "checkbox" at bounding box center [374, 382] width 11 height 11
click at [374, 401] on input "checkbox" at bounding box center [374, 406] width 11 height 11
click at [374, 425] on input "checkbox" at bounding box center [374, 430] width 11 height 11
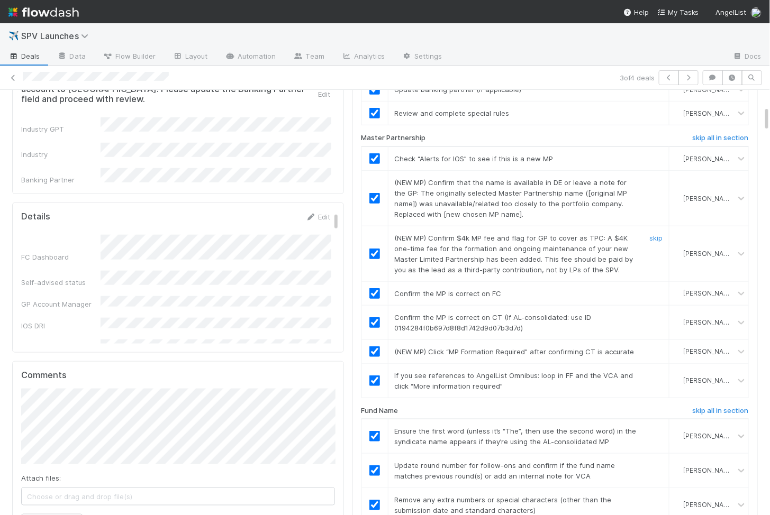
scroll to position [0, 0]
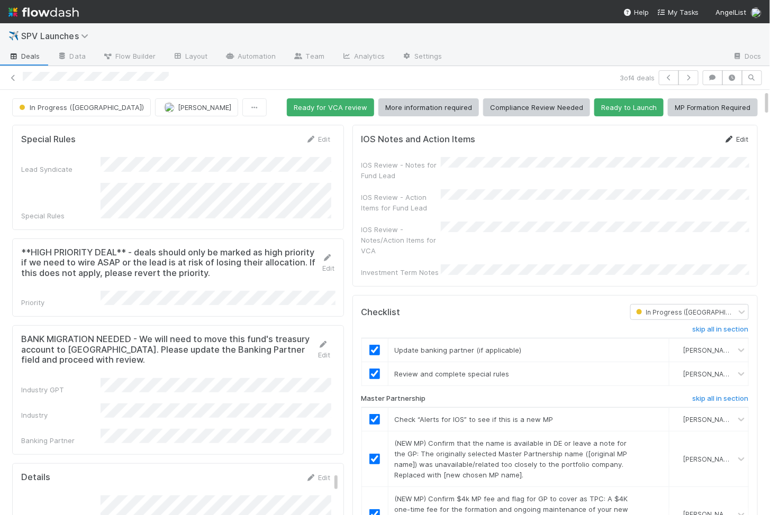
click at [746, 137] on link "Edit" at bounding box center [736, 139] width 25 height 8
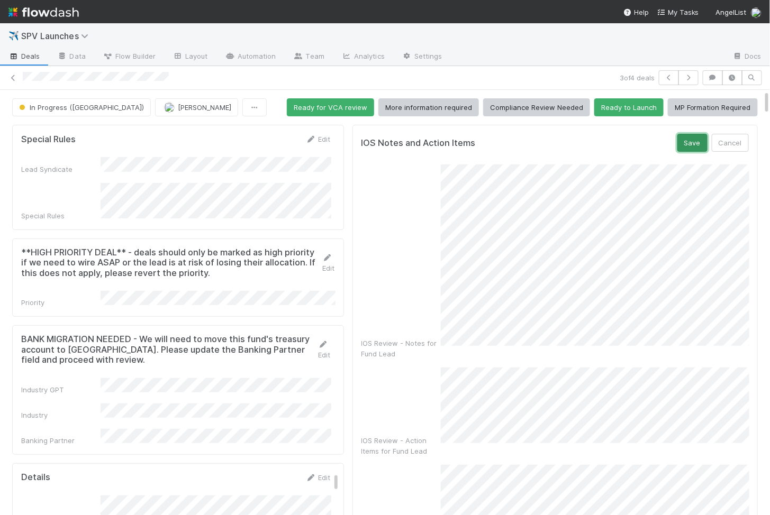
click at [699, 142] on button "Save" at bounding box center [692, 143] width 30 height 18
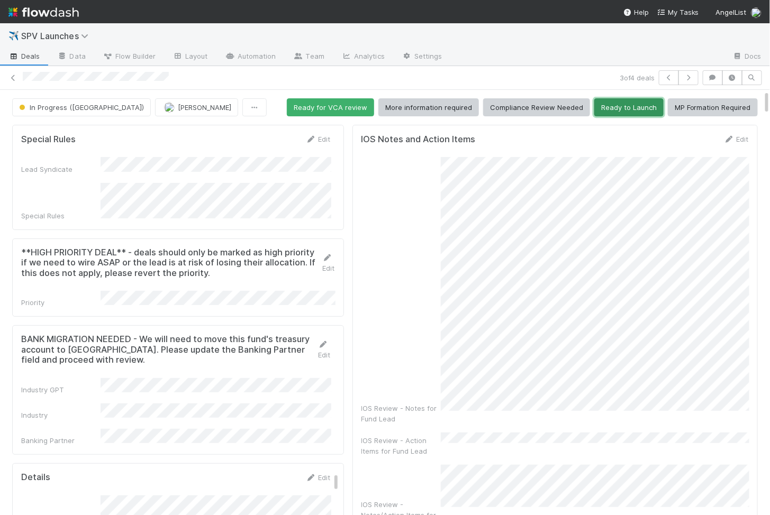
click at [619, 103] on button "Ready to Launch" at bounding box center [628, 107] width 69 height 18
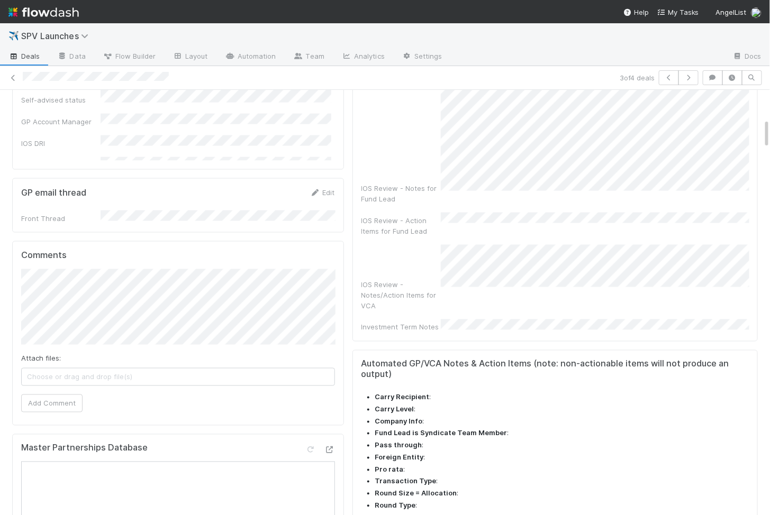
scroll to position [933, 0]
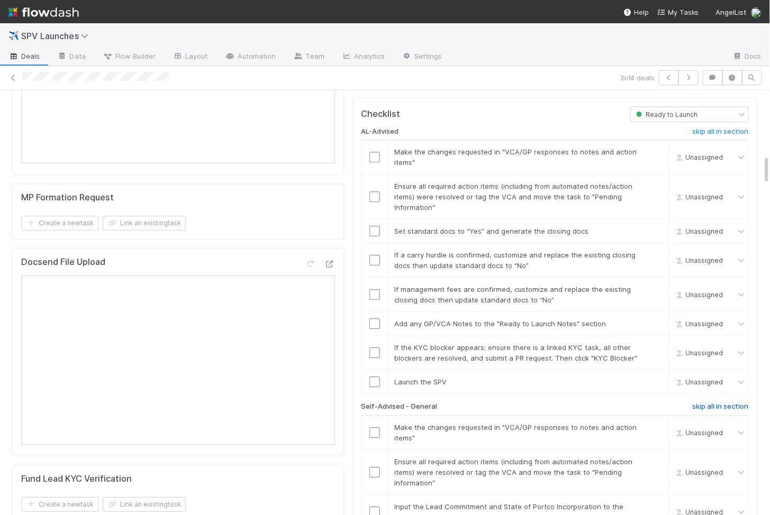
click at [717, 403] on h6 "skip all in section" at bounding box center [721, 407] width 56 height 8
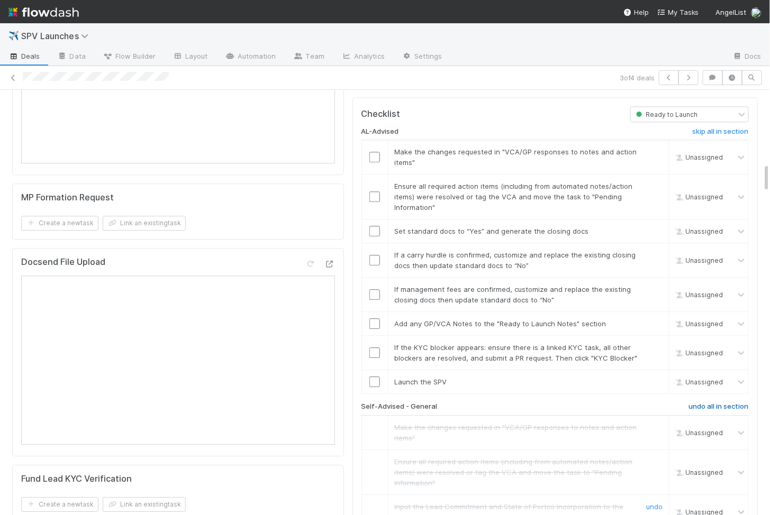
scroll to position [1066, 0]
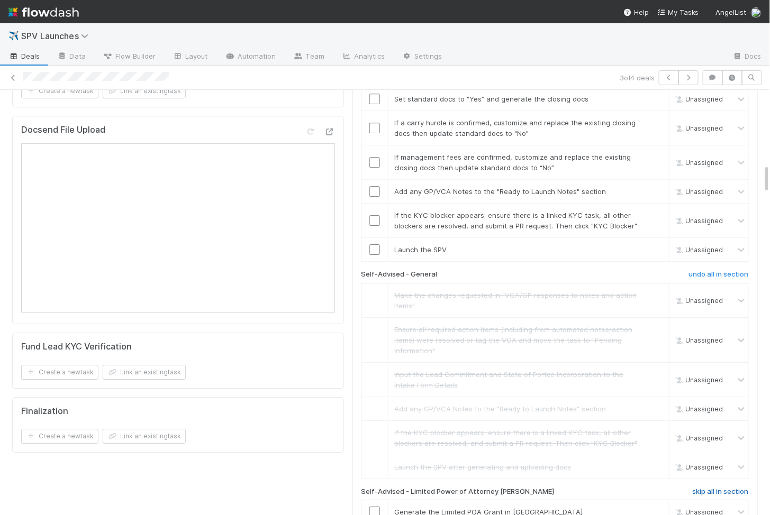
click at [724, 488] on h6 "skip all in section" at bounding box center [721, 492] width 56 height 8
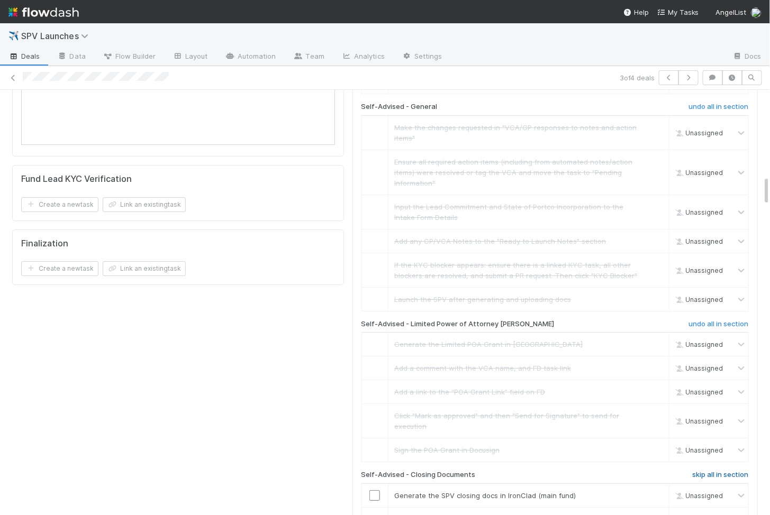
click at [725, 471] on h6 "skip all in section" at bounding box center [721, 475] width 56 height 8
click at [721, 471] on h6 "skip all in section" at bounding box center [721, 475] width 56 height 8
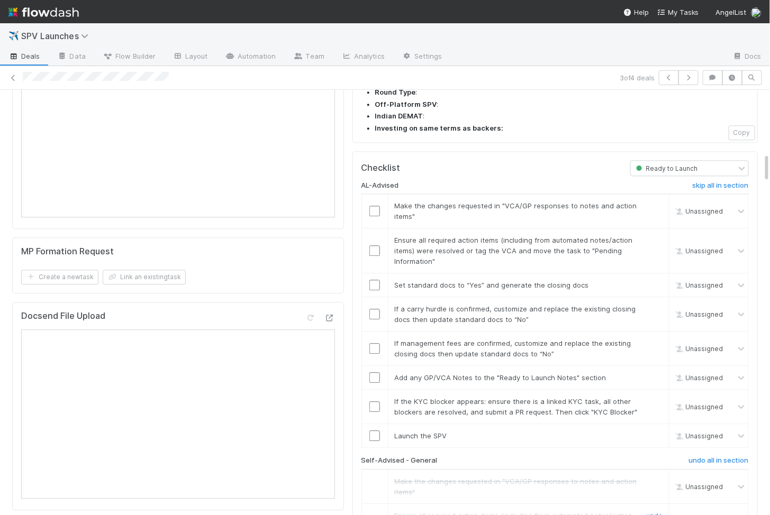
scroll to position [865, 0]
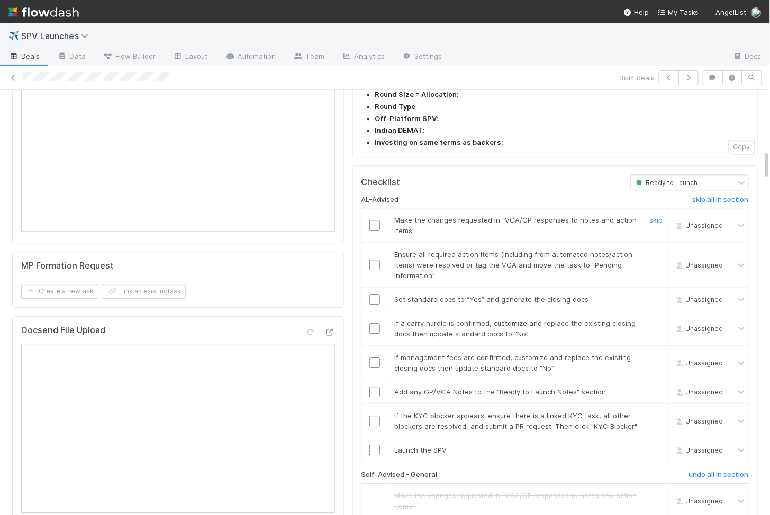
click at [374, 220] on input "checkbox" at bounding box center [374, 225] width 11 height 11
click at [374, 260] on input "checkbox" at bounding box center [374, 265] width 11 height 11
click at [374, 288] on td at bounding box center [374, 300] width 26 height 24
click at [374, 294] on input "checkbox" at bounding box center [374, 299] width 11 height 11
click at [374, 323] on input "checkbox" at bounding box center [374, 328] width 11 height 11
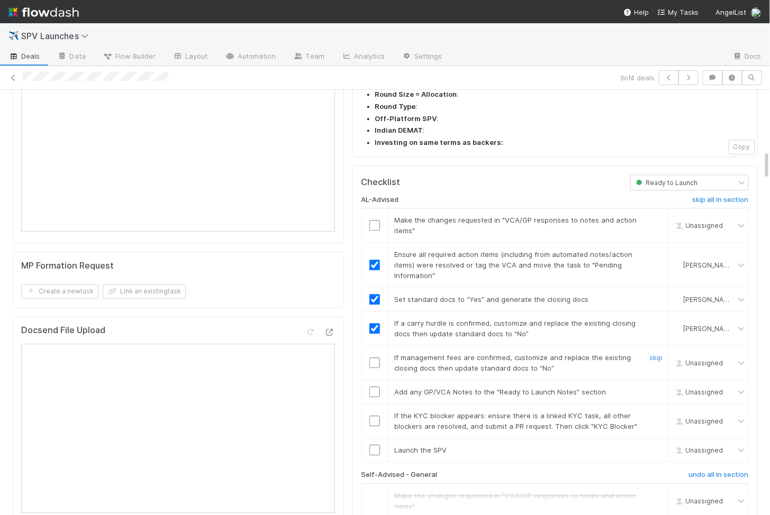
click at [374, 358] on input "checkbox" at bounding box center [374, 363] width 11 height 11
click at [375, 387] on input "checkbox" at bounding box center [374, 392] width 11 height 11
click at [374, 416] on input "checkbox" at bounding box center [374, 421] width 11 height 11
click at [374, 445] on input "checkbox" at bounding box center [374, 450] width 11 height 11
click at [372, 220] on input "checkbox" at bounding box center [374, 225] width 11 height 11
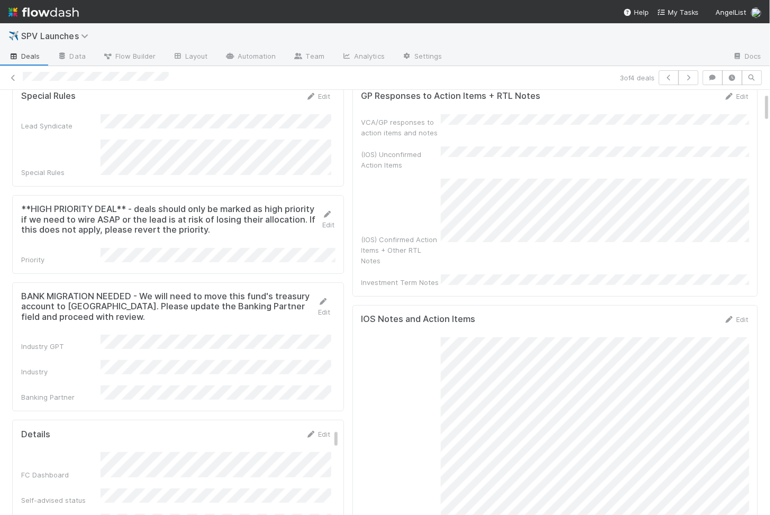
scroll to position [0, 0]
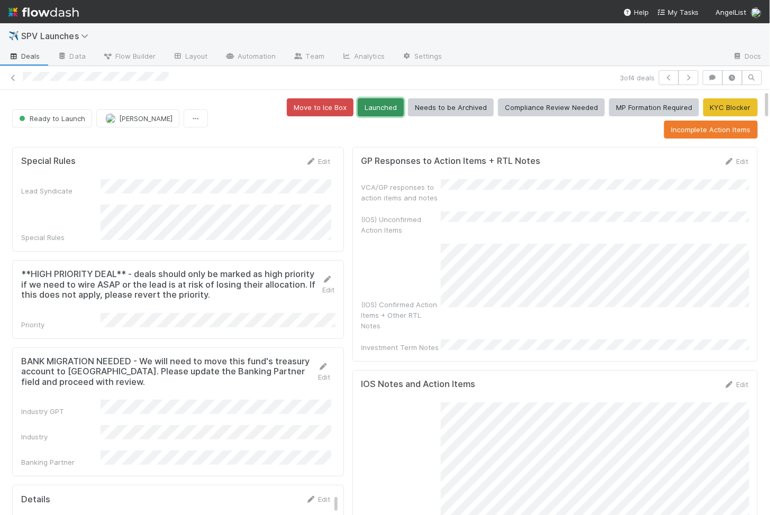
click at [379, 108] on button "Launched" at bounding box center [381, 107] width 46 height 18
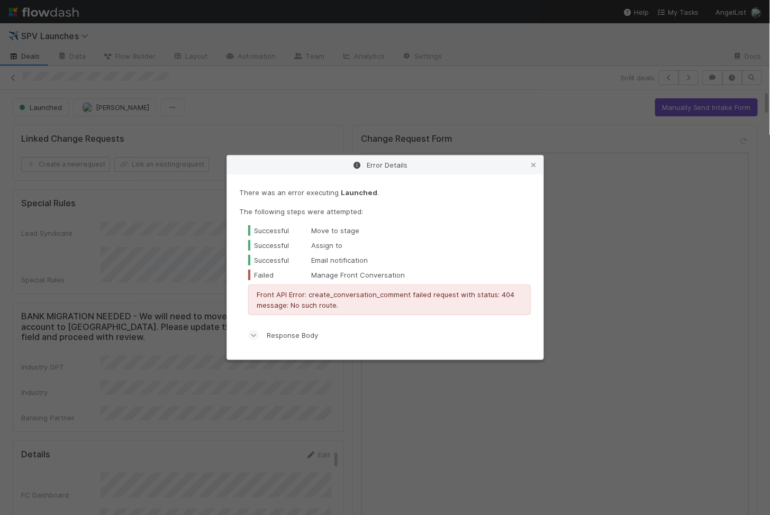
click at [326, 110] on div "Error Details There was an error executing Launched . The following steps were …" at bounding box center [385, 257] width 770 height 515
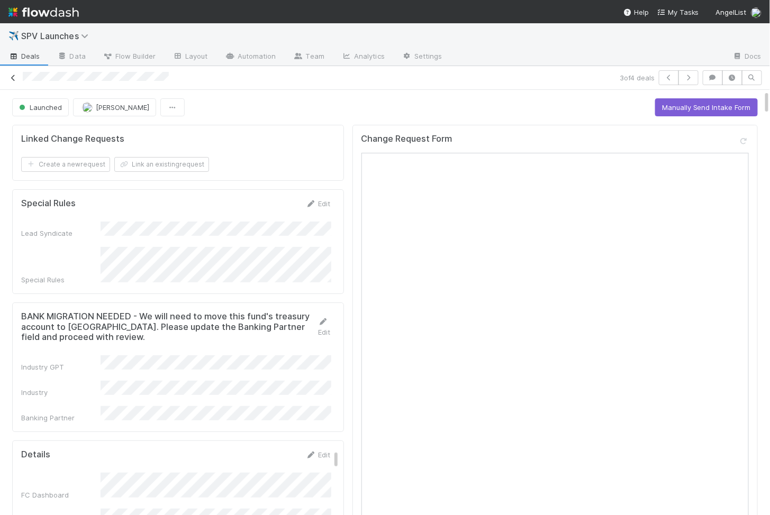
click at [15, 78] on icon at bounding box center [13, 78] width 11 height 7
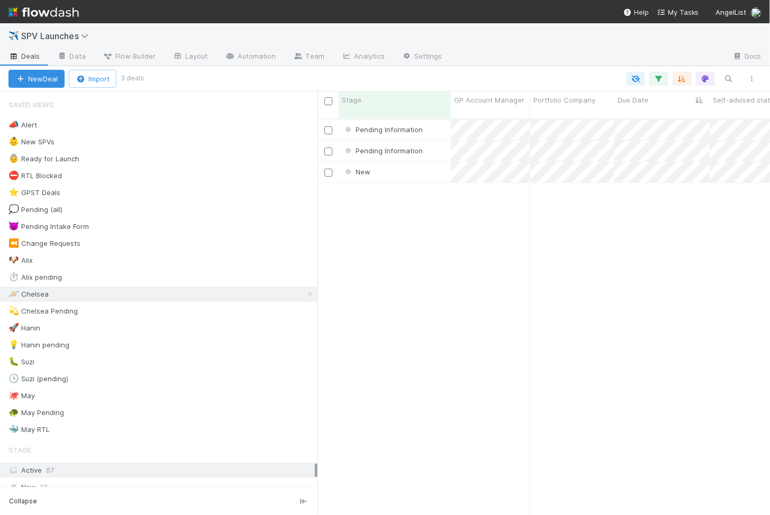
scroll to position [406, 452]
click at [411, 378] on div "Pending Information 8/27/25, 10:13:38 AM Chelsea Nazareth 0 0 0 0 0 0 0 0 1 0 0…" at bounding box center [543, 322] width 453 height 405
